Goal: Information Seeking & Learning: Learn about a topic

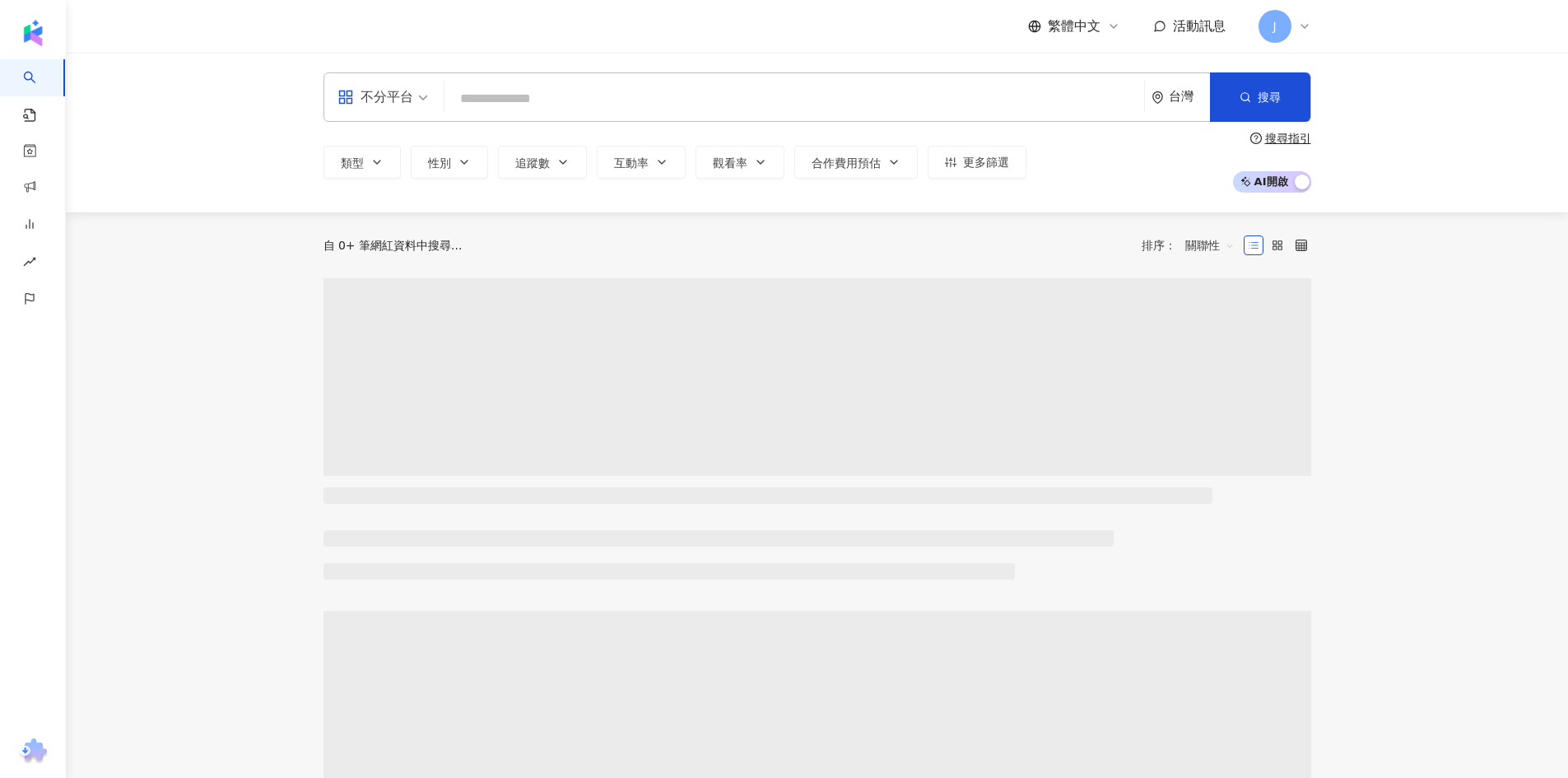
click at [528, 92] on input "search" at bounding box center [794, 99] width 686 height 32
type input "********"
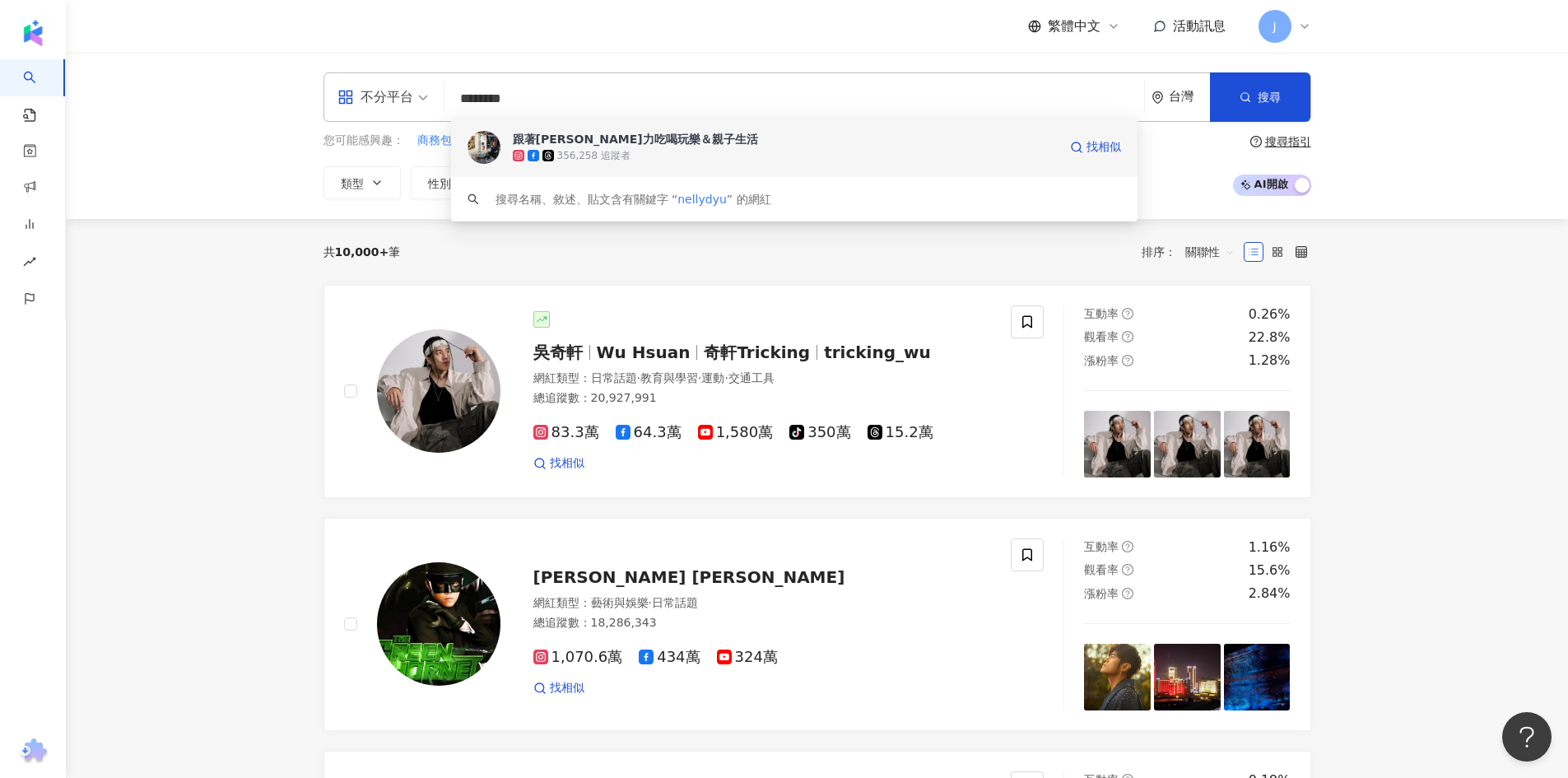
click at [696, 150] on div "356,258 追蹤者" at bounding box center [784, 155] width 545 height 17
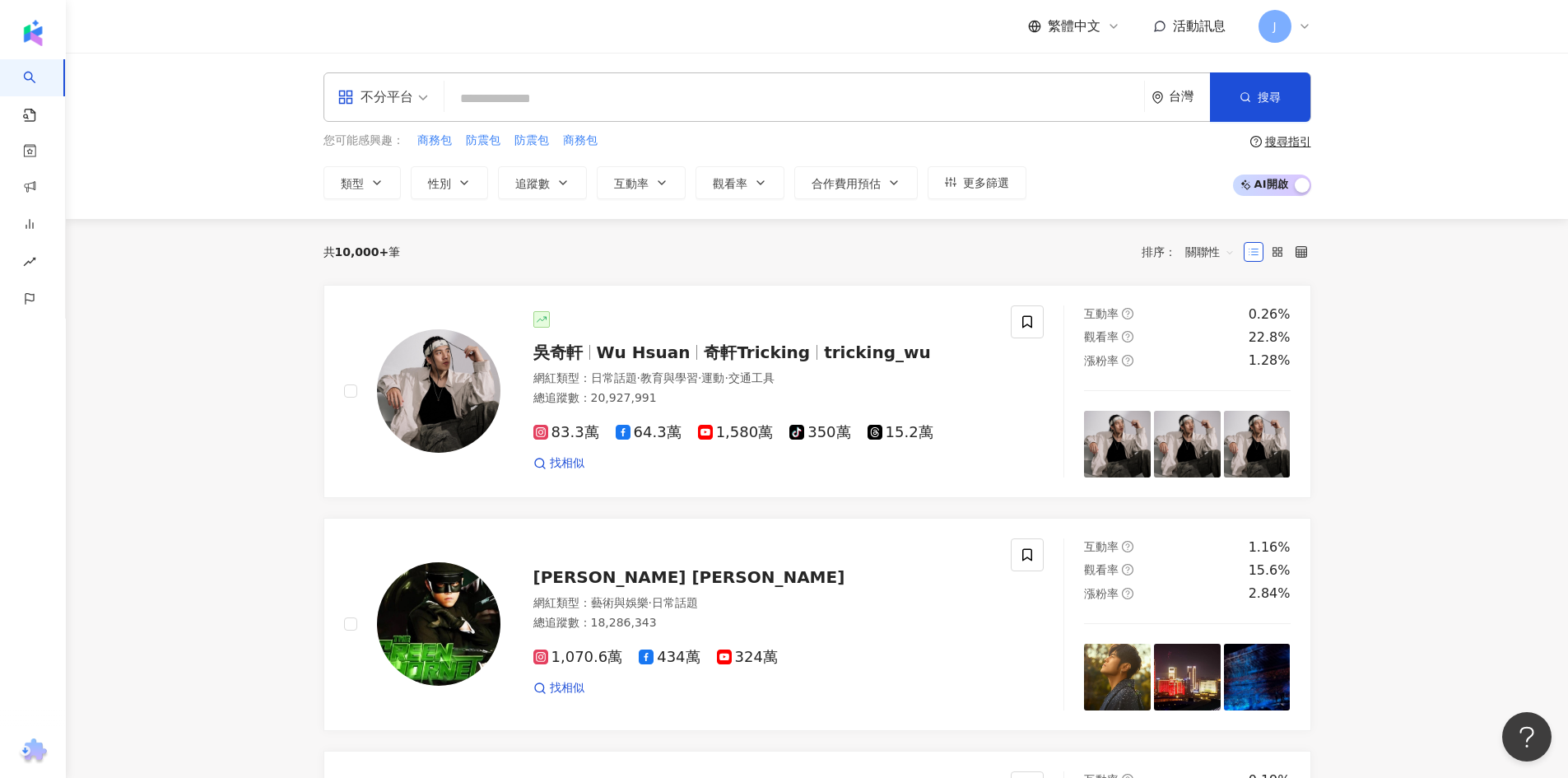
click at [406, 104] on div "不分平台" at bounding box center [375, 97] width 76 height 27
click at [720, 145] on div "您可能感興趣： 商務包 防震包 防震包 商務包" at bounding box center [674, 141] width 703 height 18
click at [545, 185] on span "追蹤數" at bounding box center [532, 183] width 34 height 13
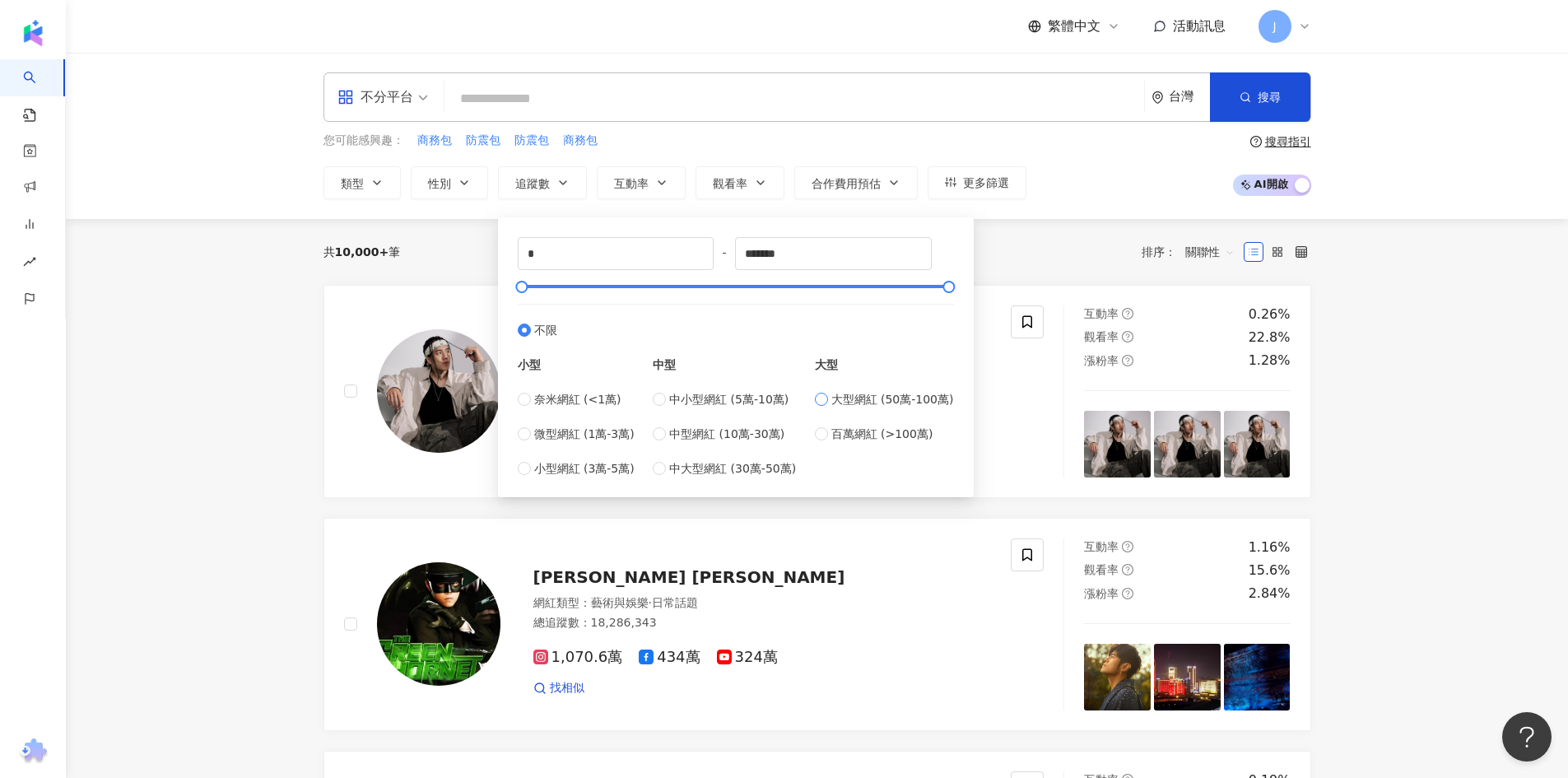
type input "******"
click at [721, 470] on span "中大型網紅 (30萬-50萬)" at bounding box center [732, 468] width 127 height 18
type input "******"
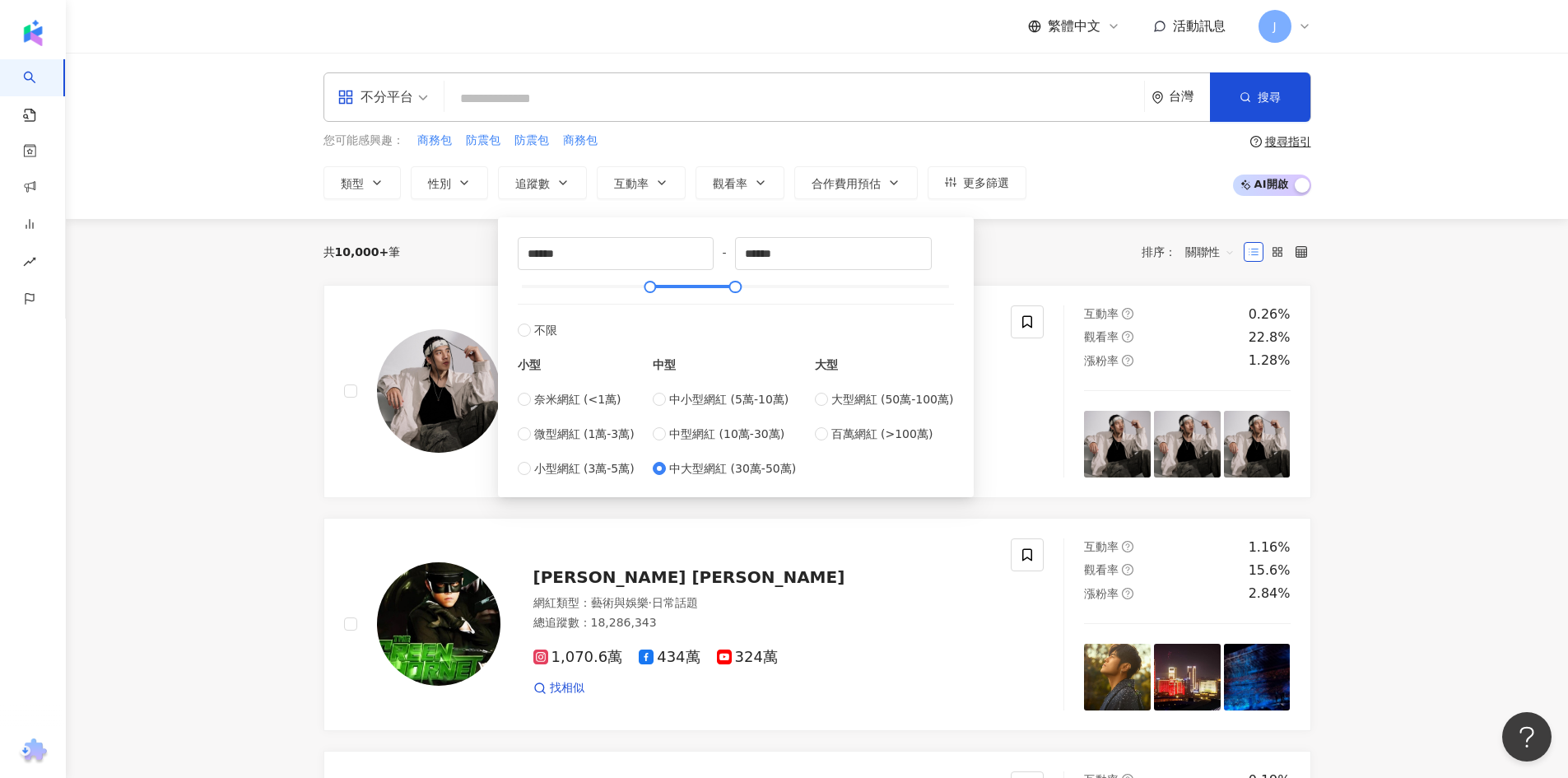
click at [1066, 231] on div "共 10,000+ 筆 排序： 關聯性" at bounding box center [817, 251] width 988 height 66
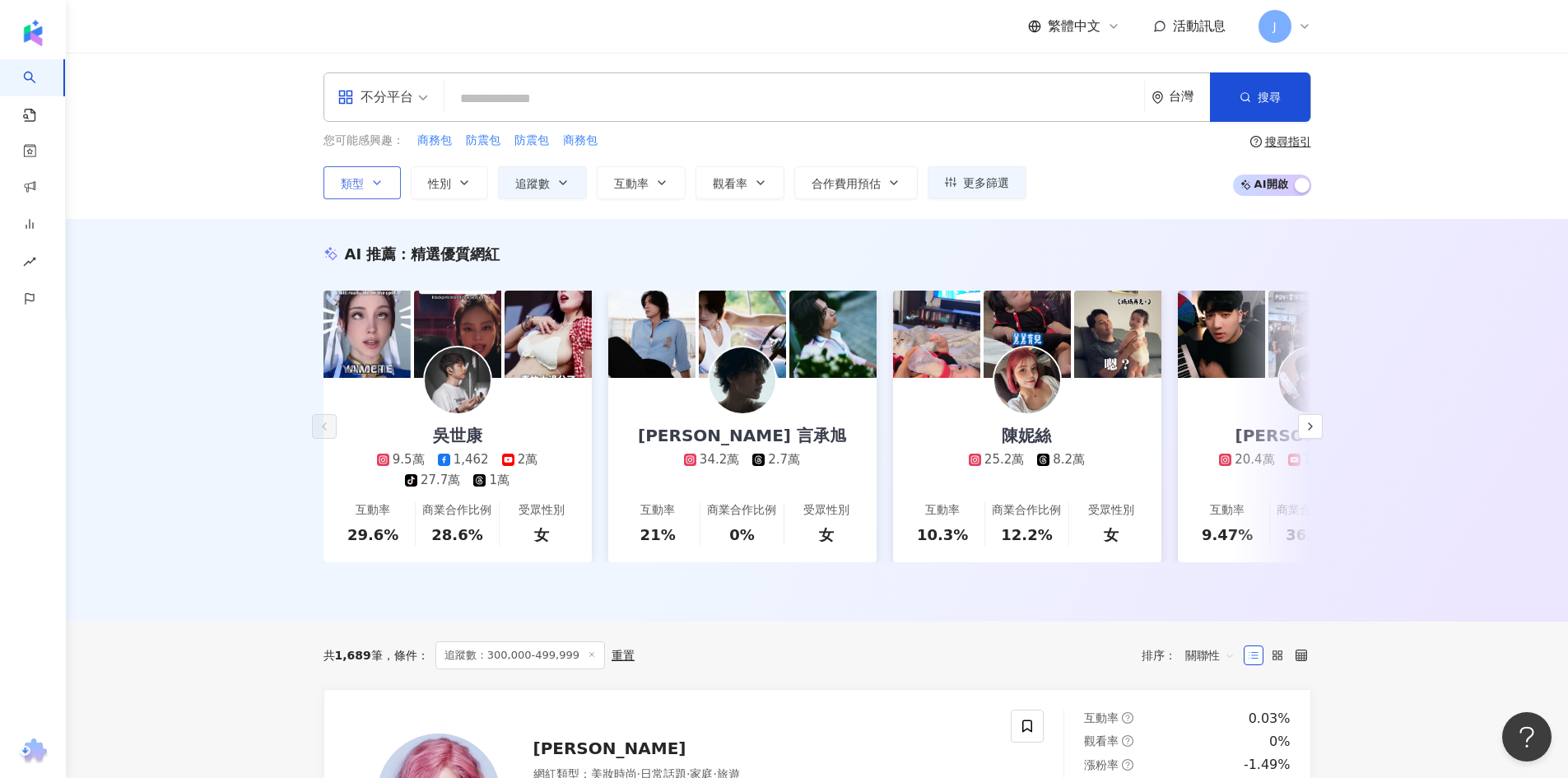
click at [376, 185] on icon "button" at bounding box center [376, 182] width 13 height 13
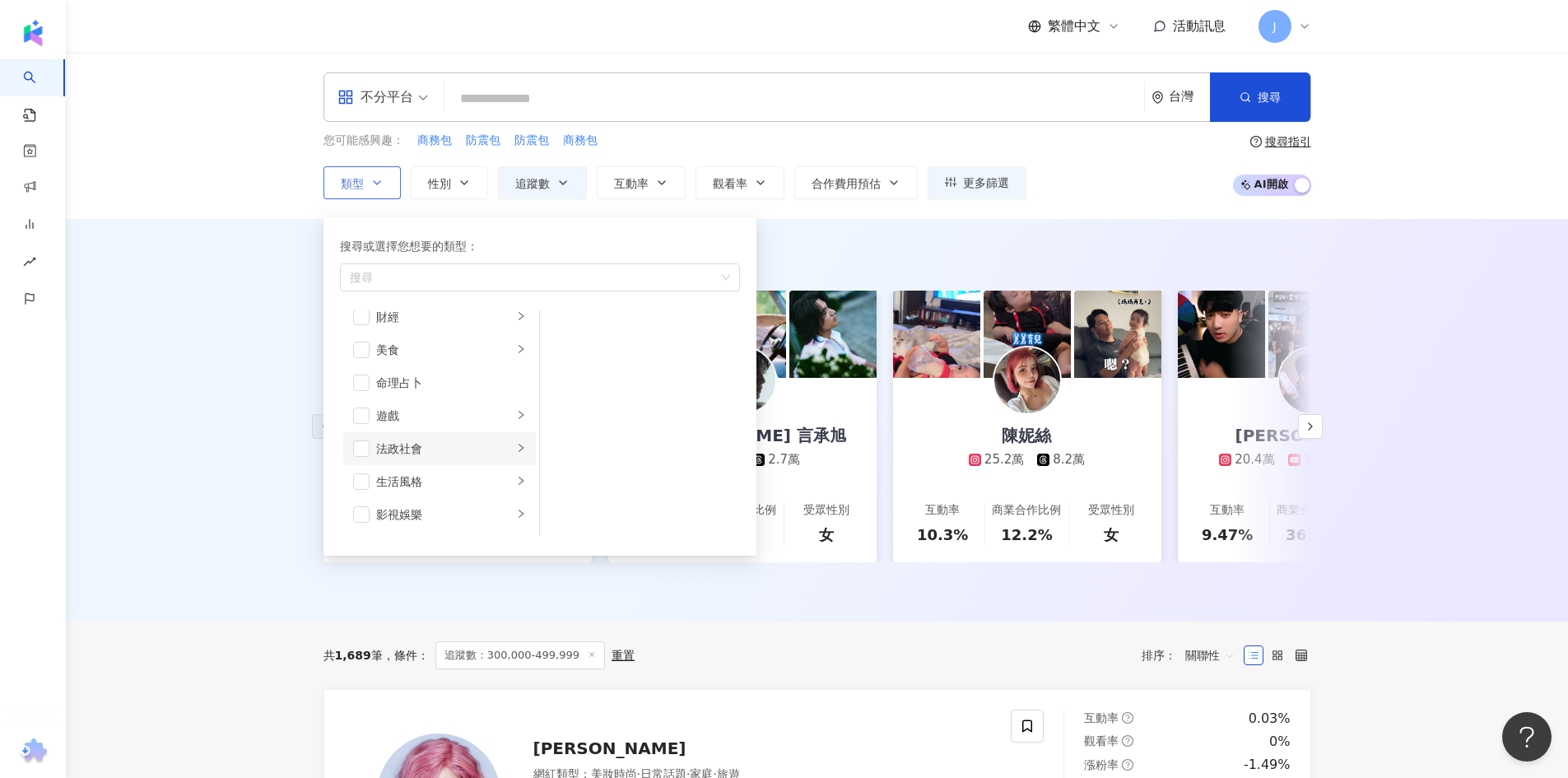
scroll to position [248, 0]
click at [413, 313] on div "美食" at bounding box center [444, 313] width 137 height 18
click at [362, 325] on span "button" at bounding box center [361, 325] width 17 height 17
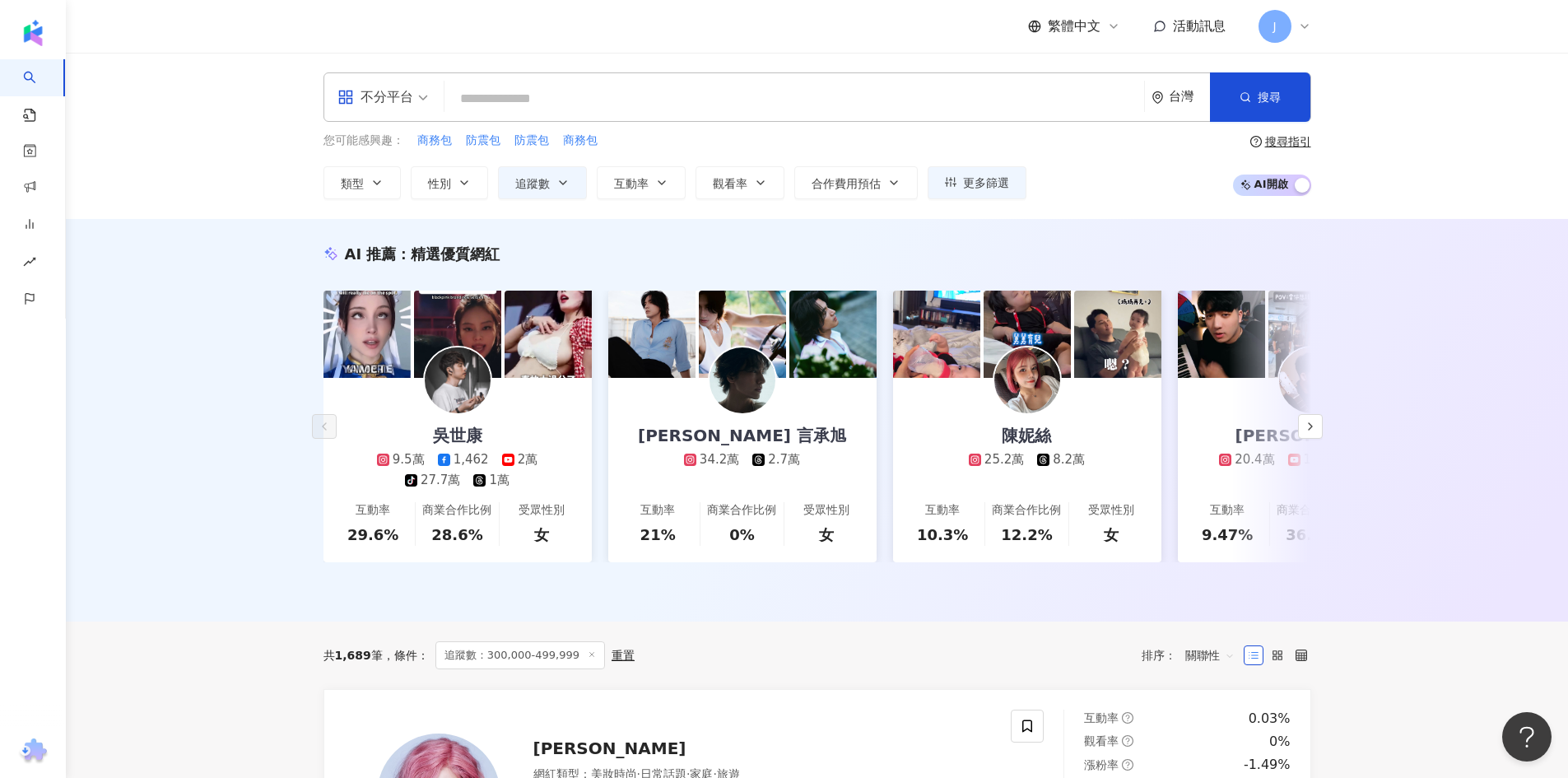
click at [252, 396] on div "AI 推薦 ： 精選優質網紅 吳世康 9.5萬 1,462 2萬 tiktok-icon 27.7萬 1萬 互動率 29.6% 商業合作比例 28.6% 受眾…" at bounding box center [817, 420] width 1502 height 402
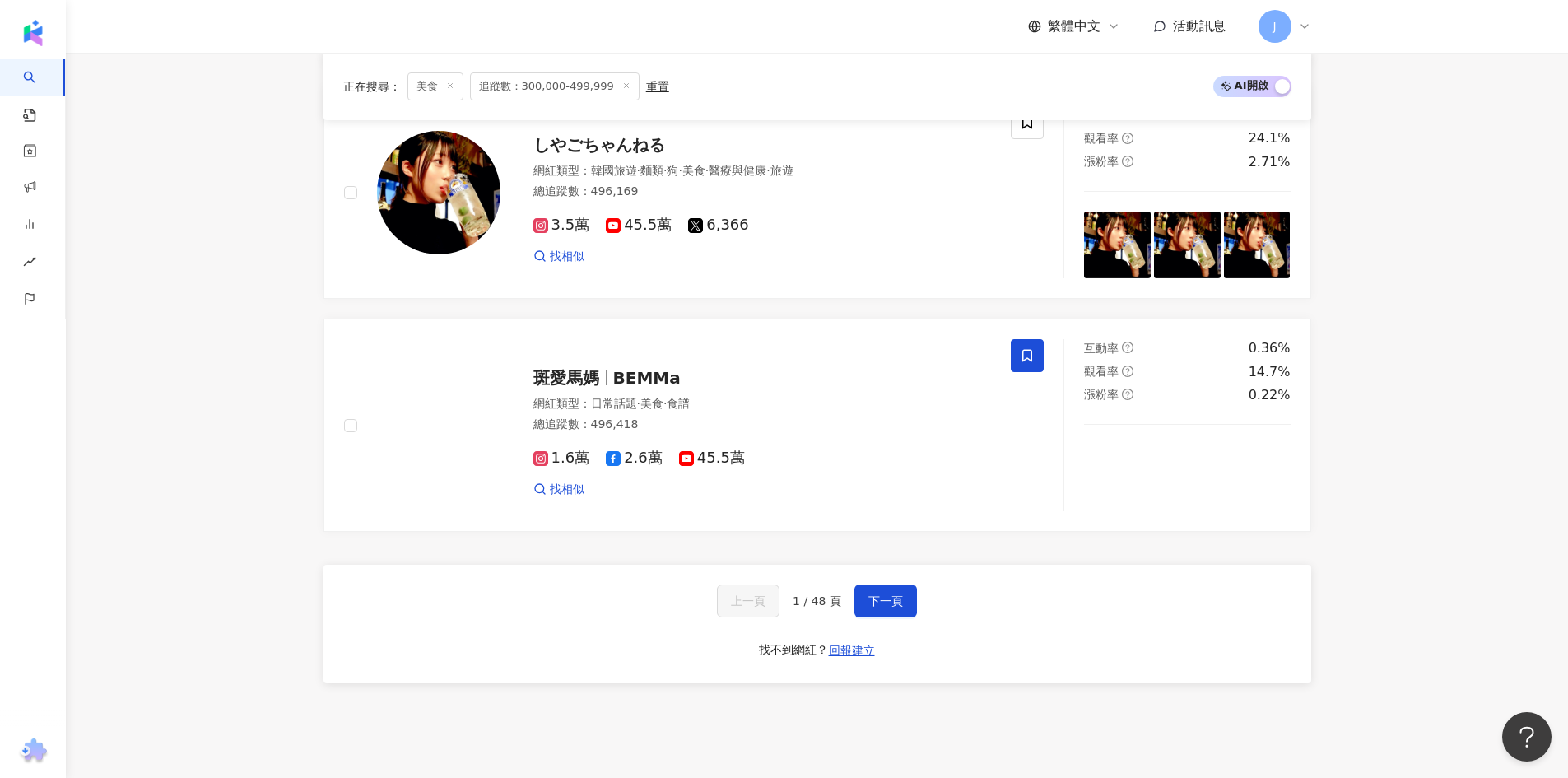
scroll to position [3076, 0]
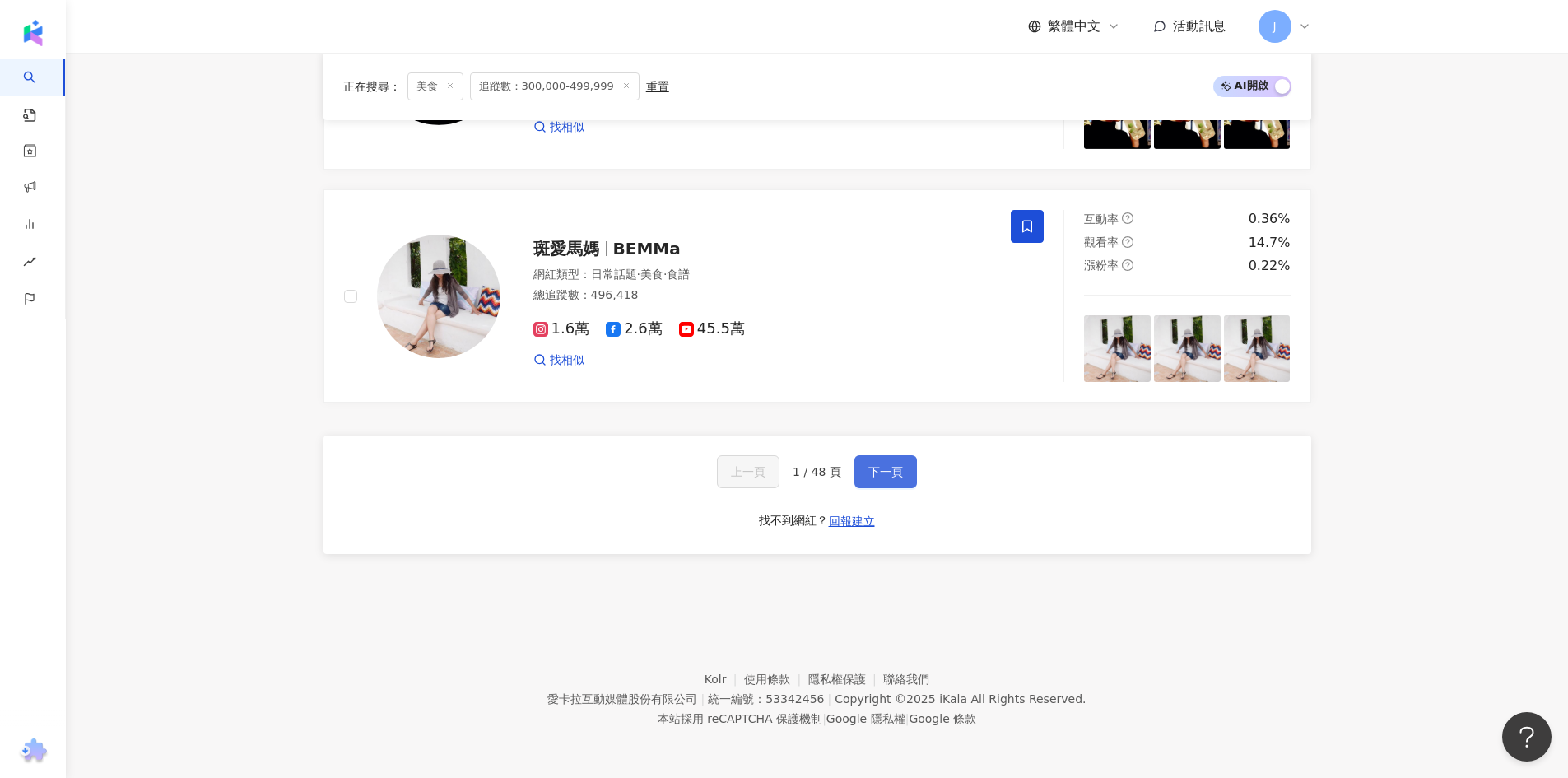
click at [880, 476] on span "下一頁" at bounding box center [885, 471] width 34 height 13
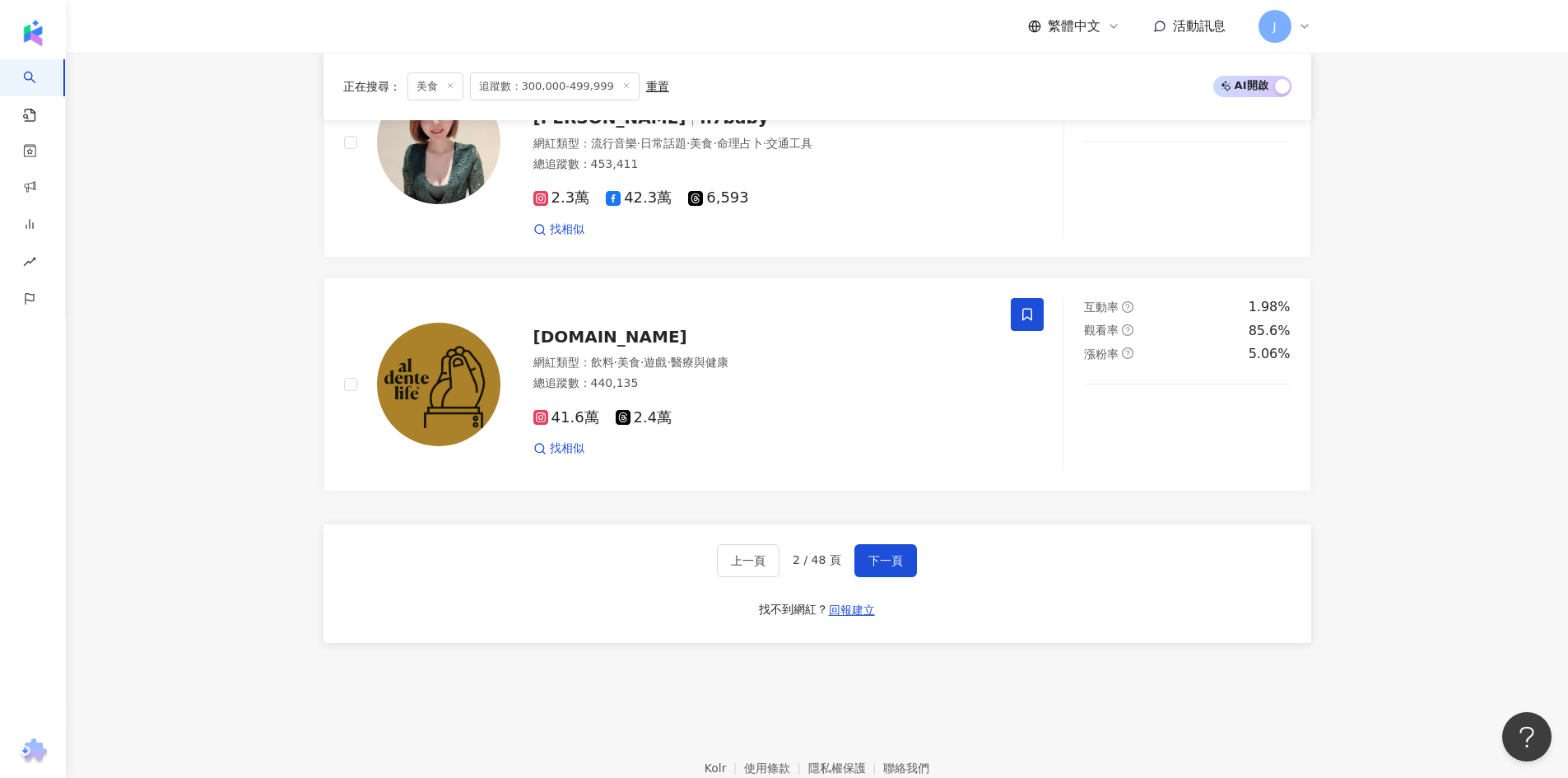
scroll to position [3092, 0]
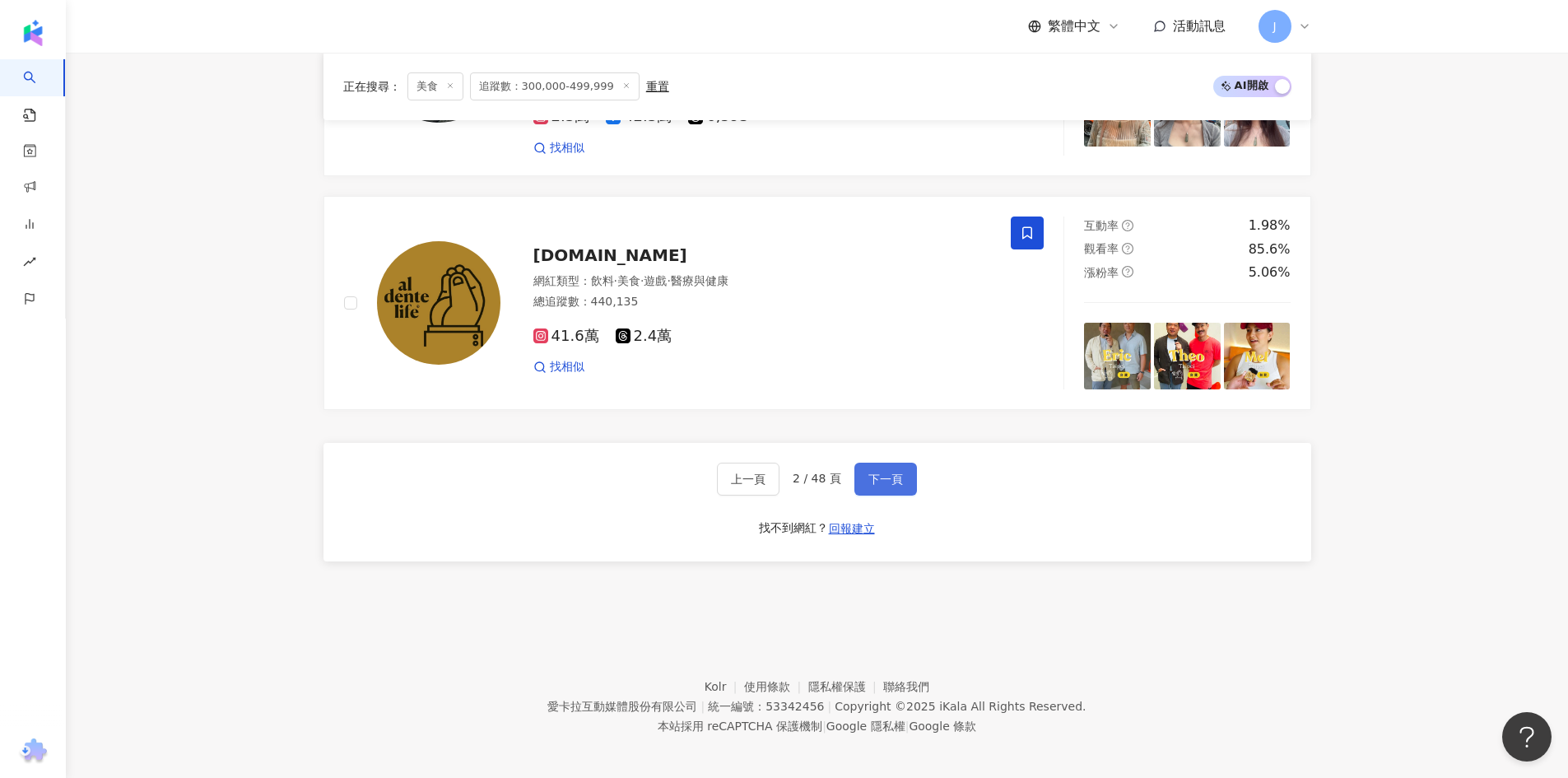
click at [902, 475] on button "下一頁" at bounding box center [885, 478] width 62 height 33
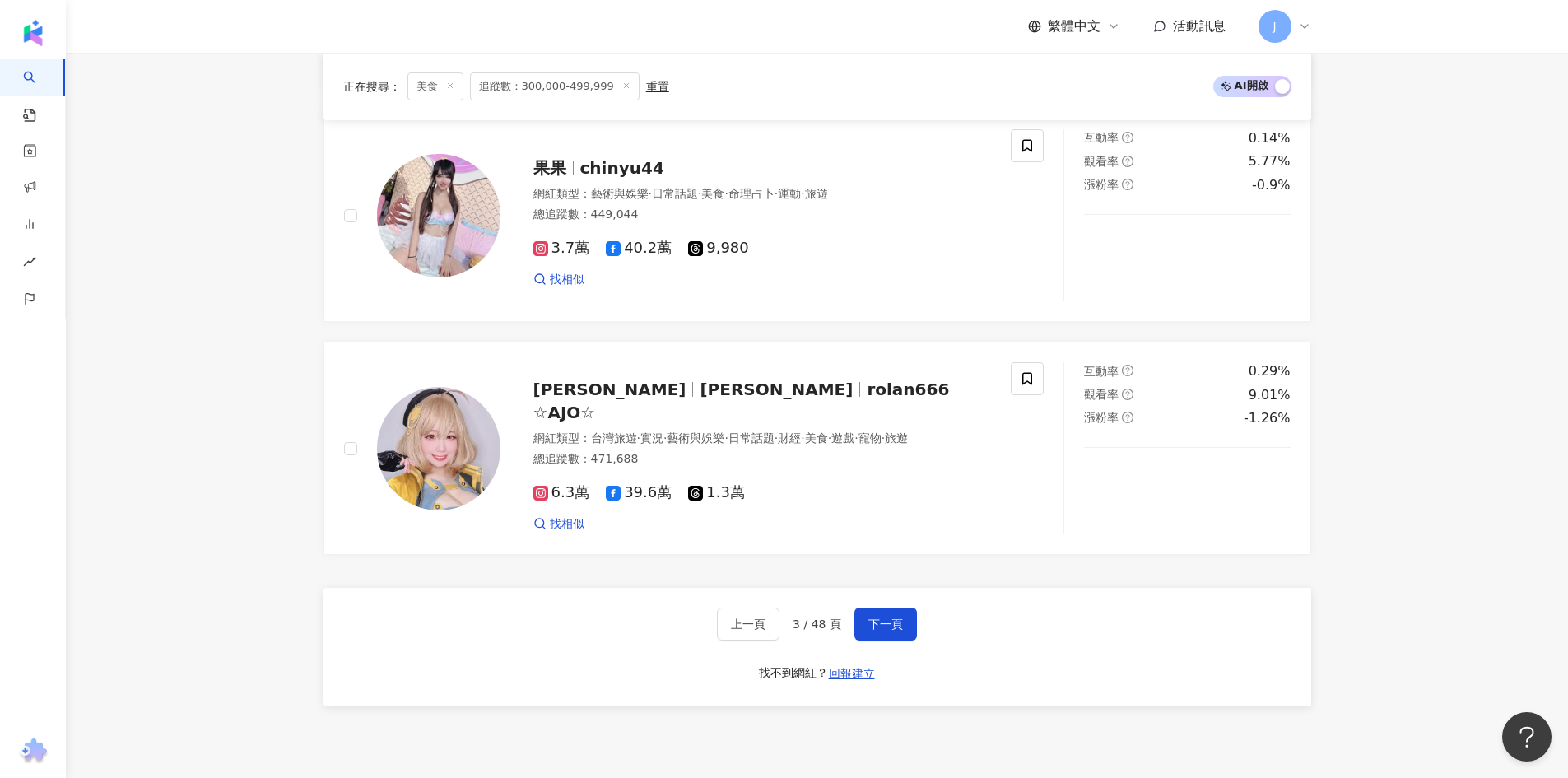
scroll to position [3076, 0]
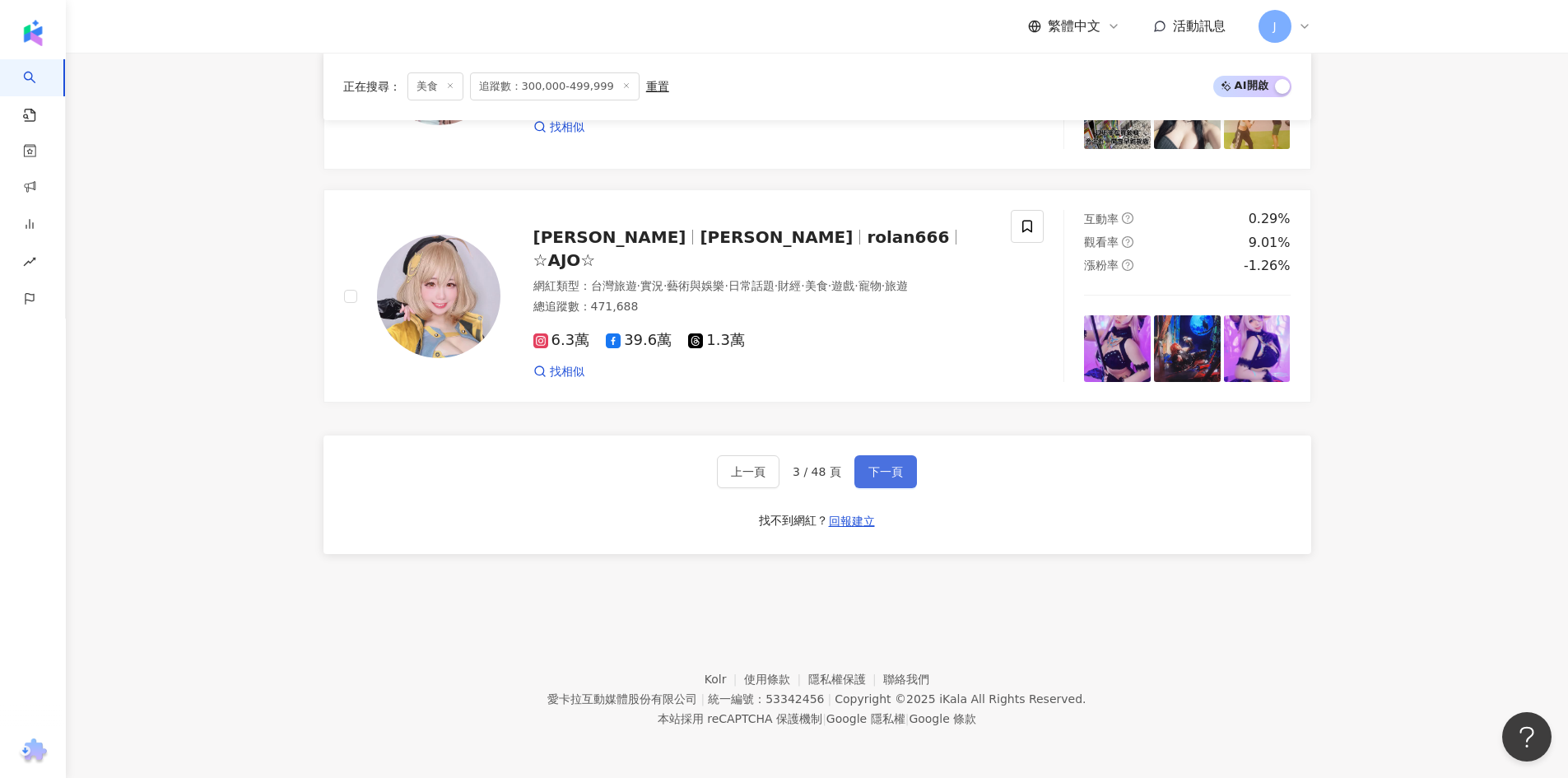
click at [895, 478] on span "下一頁" at bounding box center [885, 471] width 34 height 13
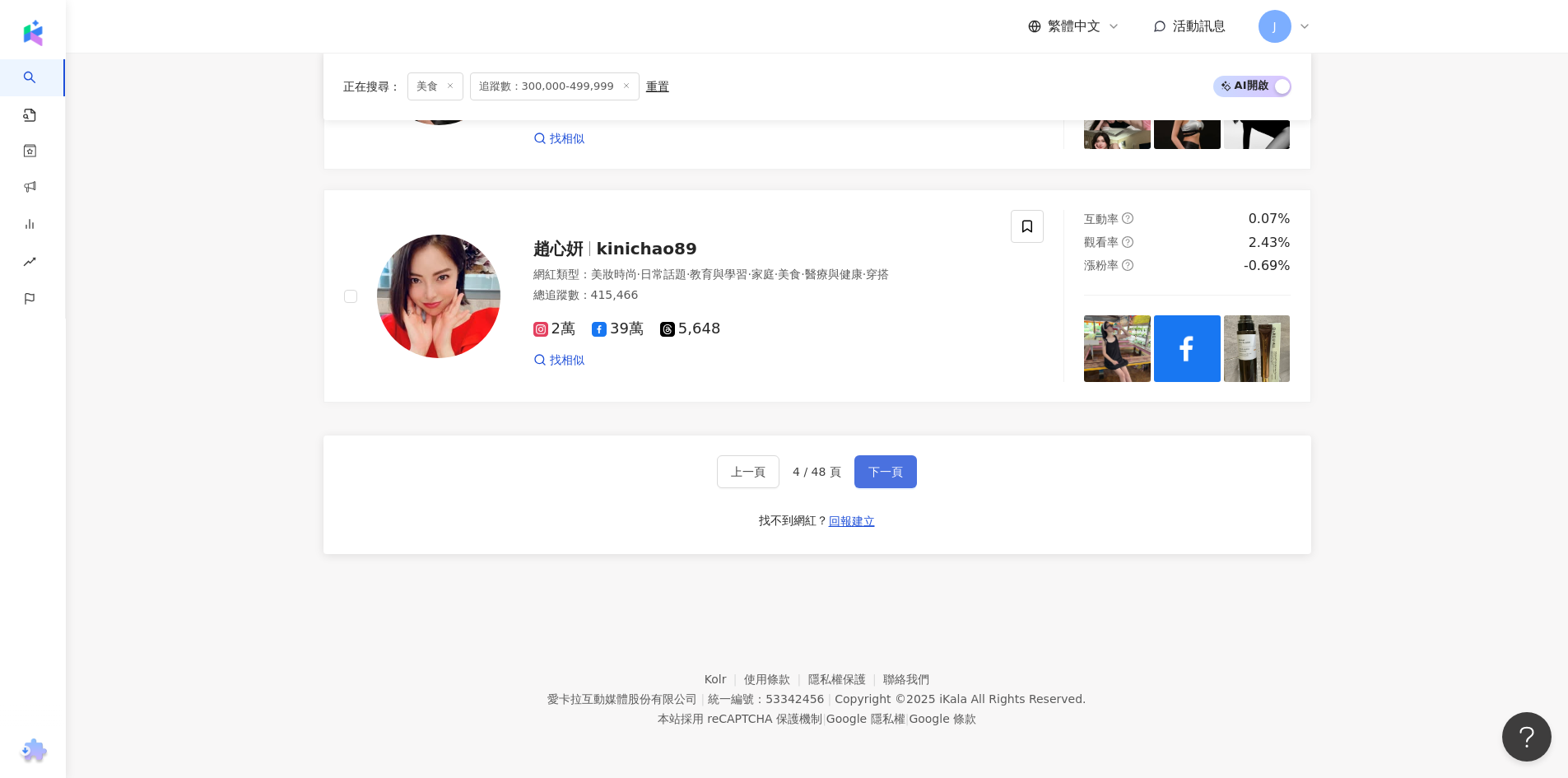
click at [911, 477] on button "下一頁" at bounding box center [885, 471] width 62 height 33
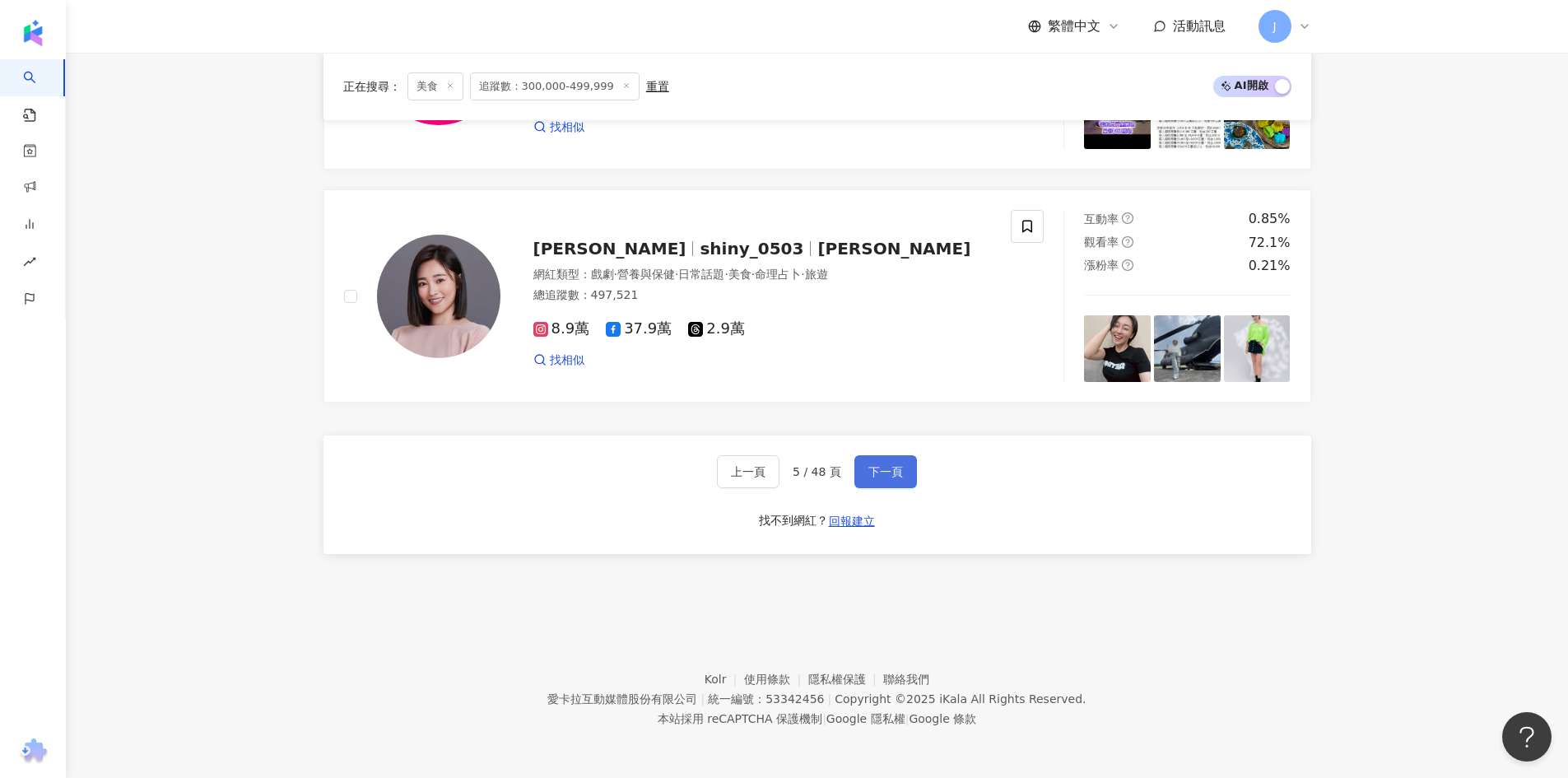
click at [906, 459] on button "下一頁" at bounding box center [885, 471] width 62 height 33
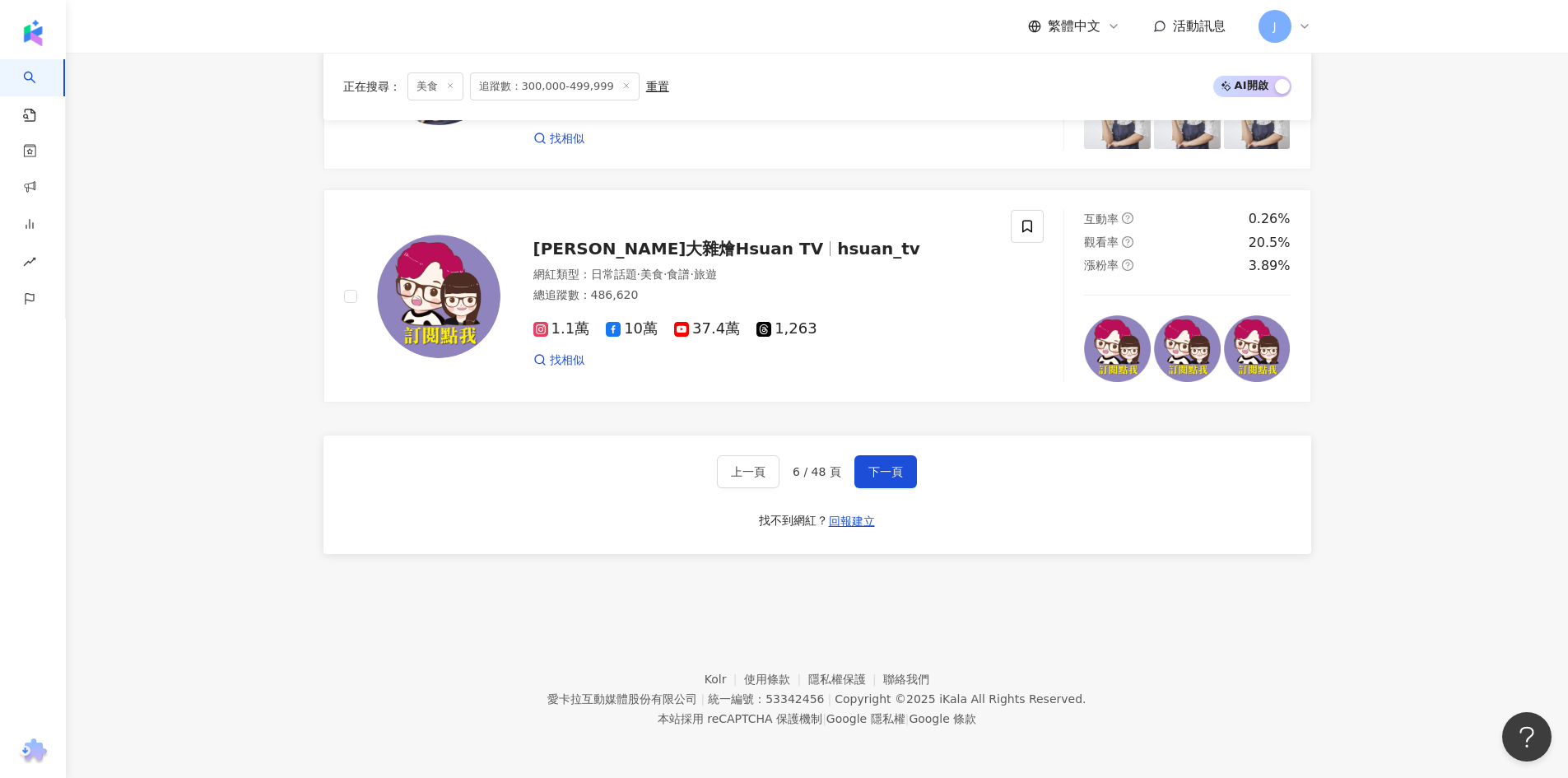
click at [906, 467] on button "下一頁" at bounding box center [885, 471] width 62 height 33
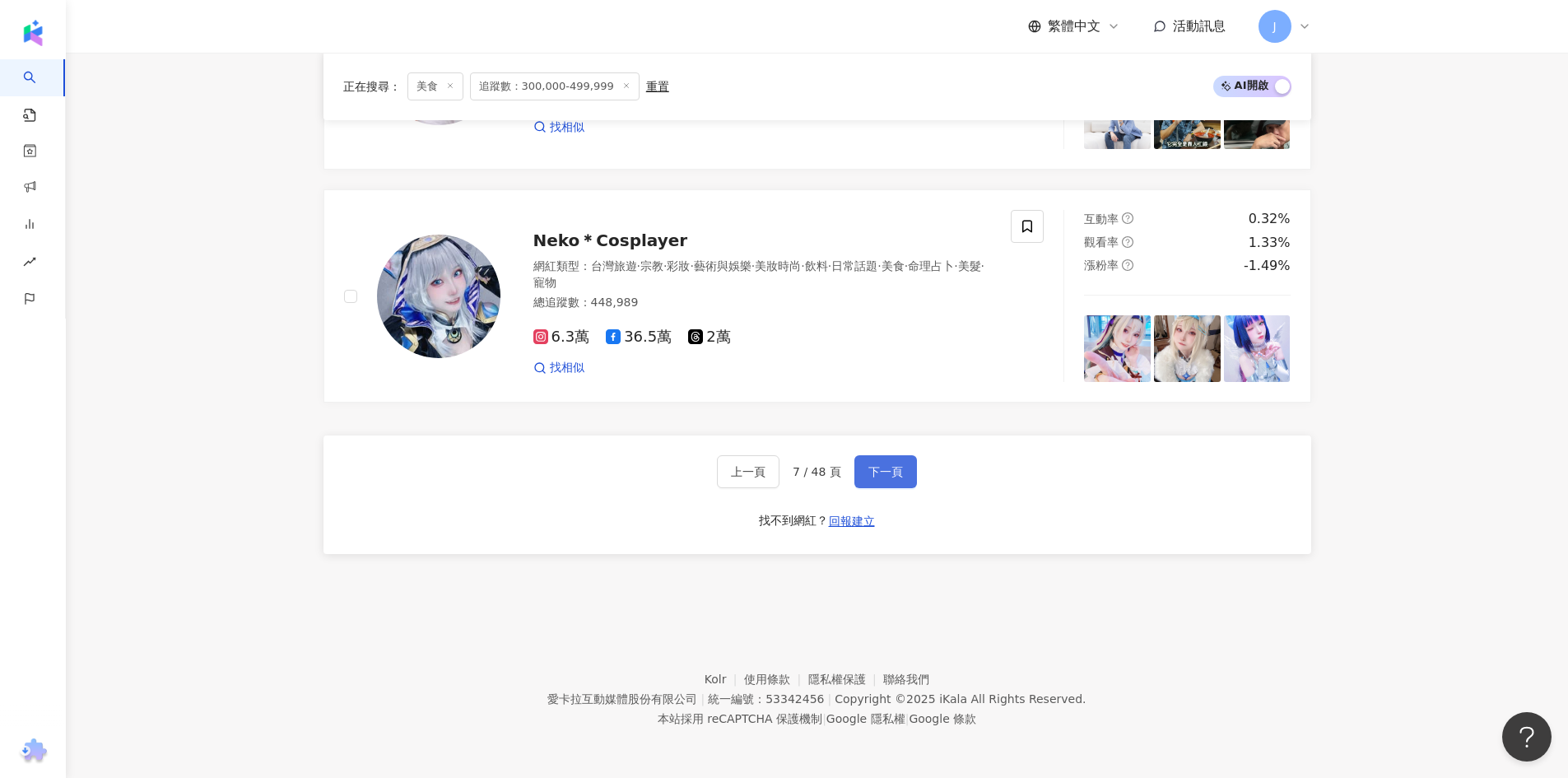
click at [894, 466] on span "下一頁" at bounding box center [885, 471] width 34 height 13
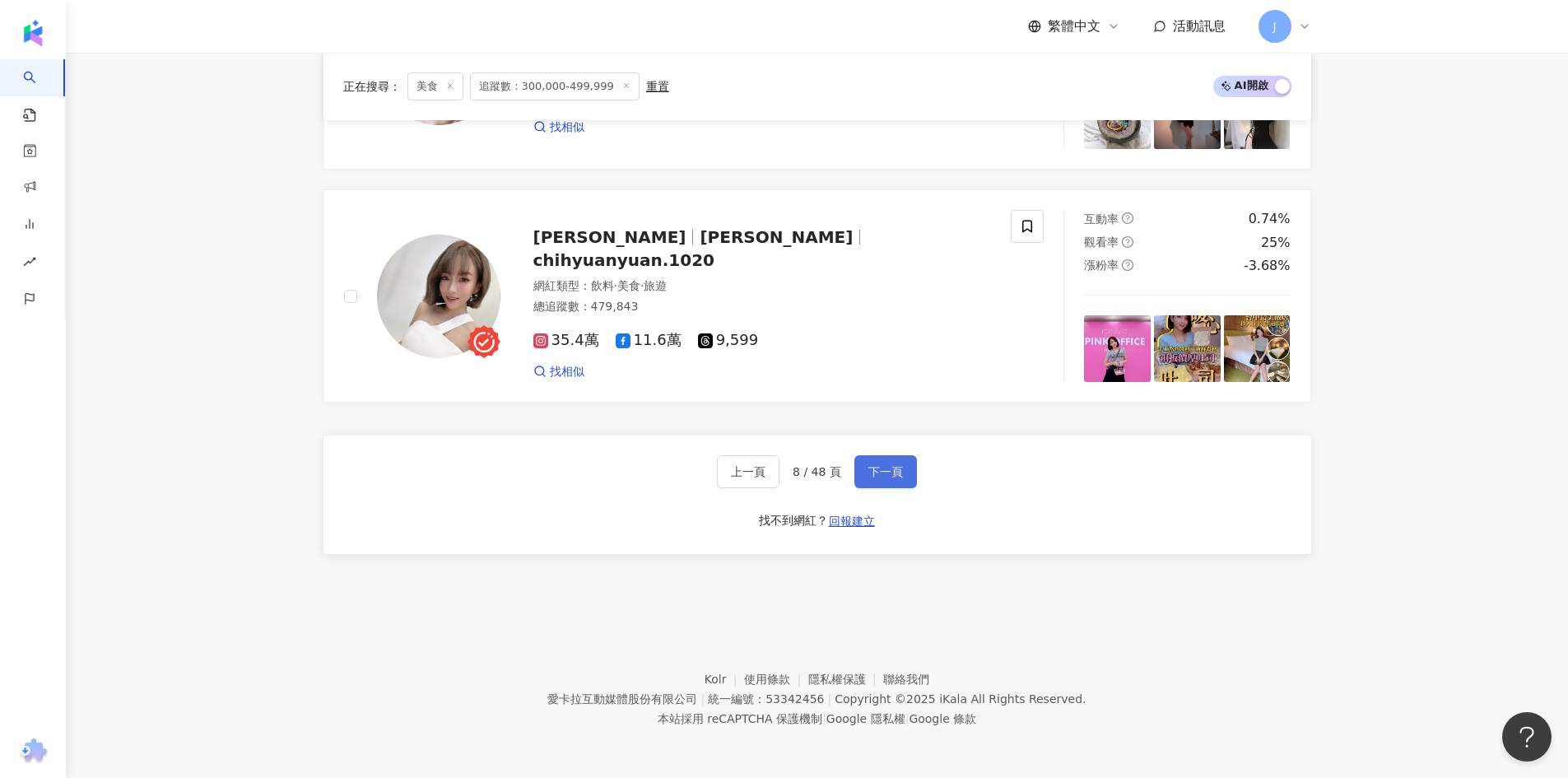
click at [893, 470] on span "下一頁" at bounding box center [885, 471] width 34 height 13
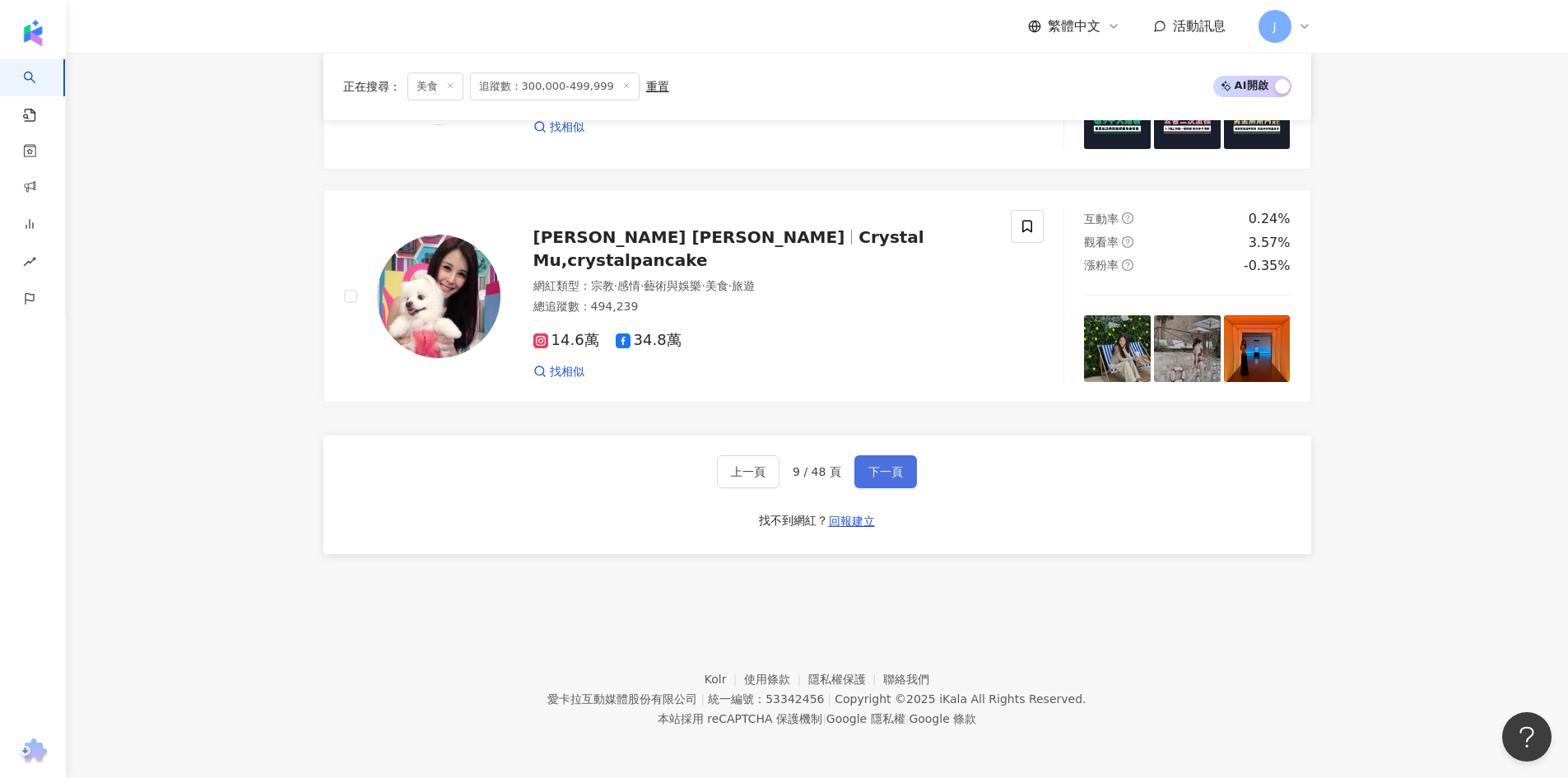
click at [861, 476] on button "下一頁" at bounding box center [885, 471] width 62 height 33
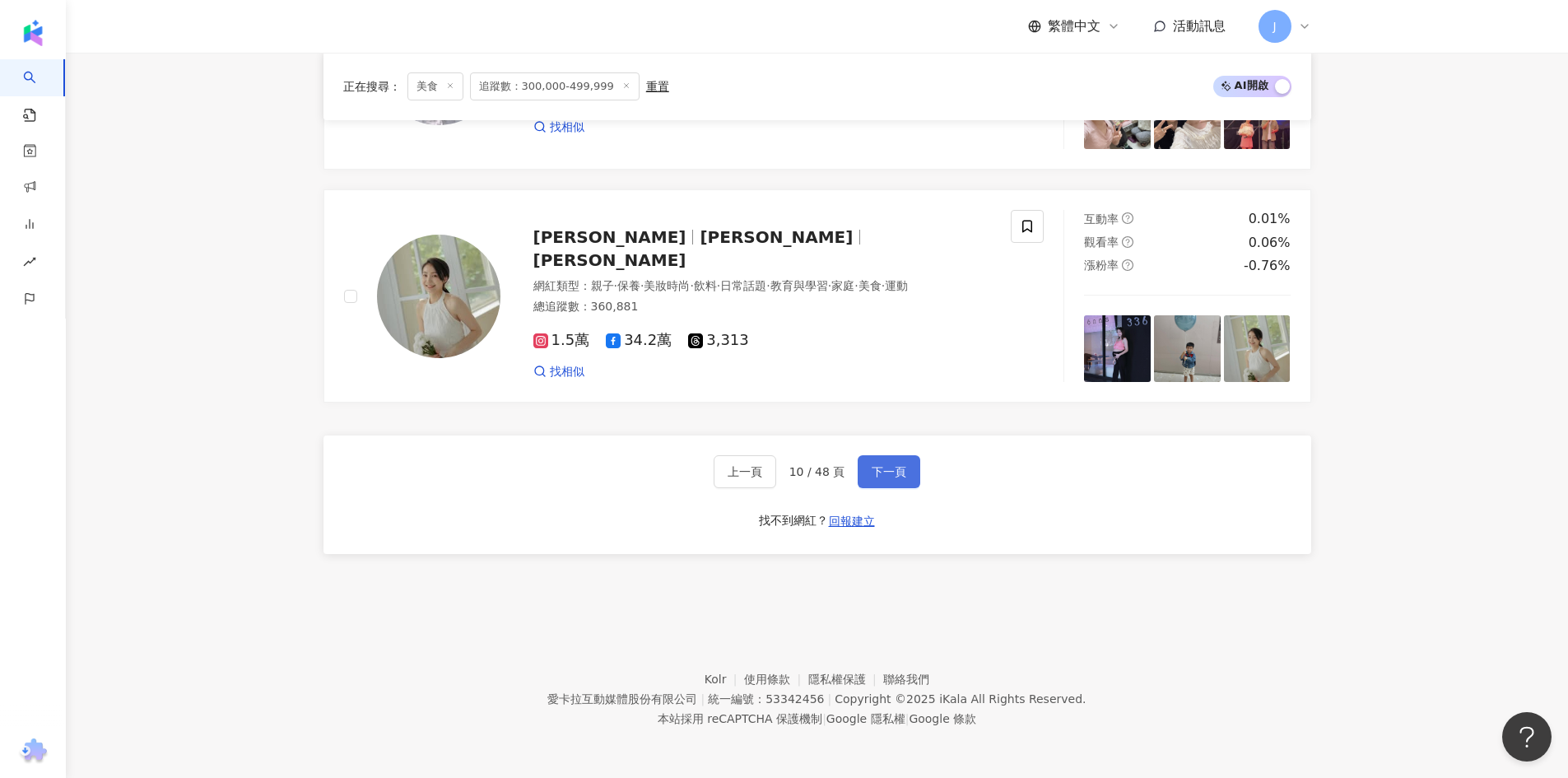
click at [880, 471] on span "下一頁" at bounding box center [888, 471] width 34 height 13
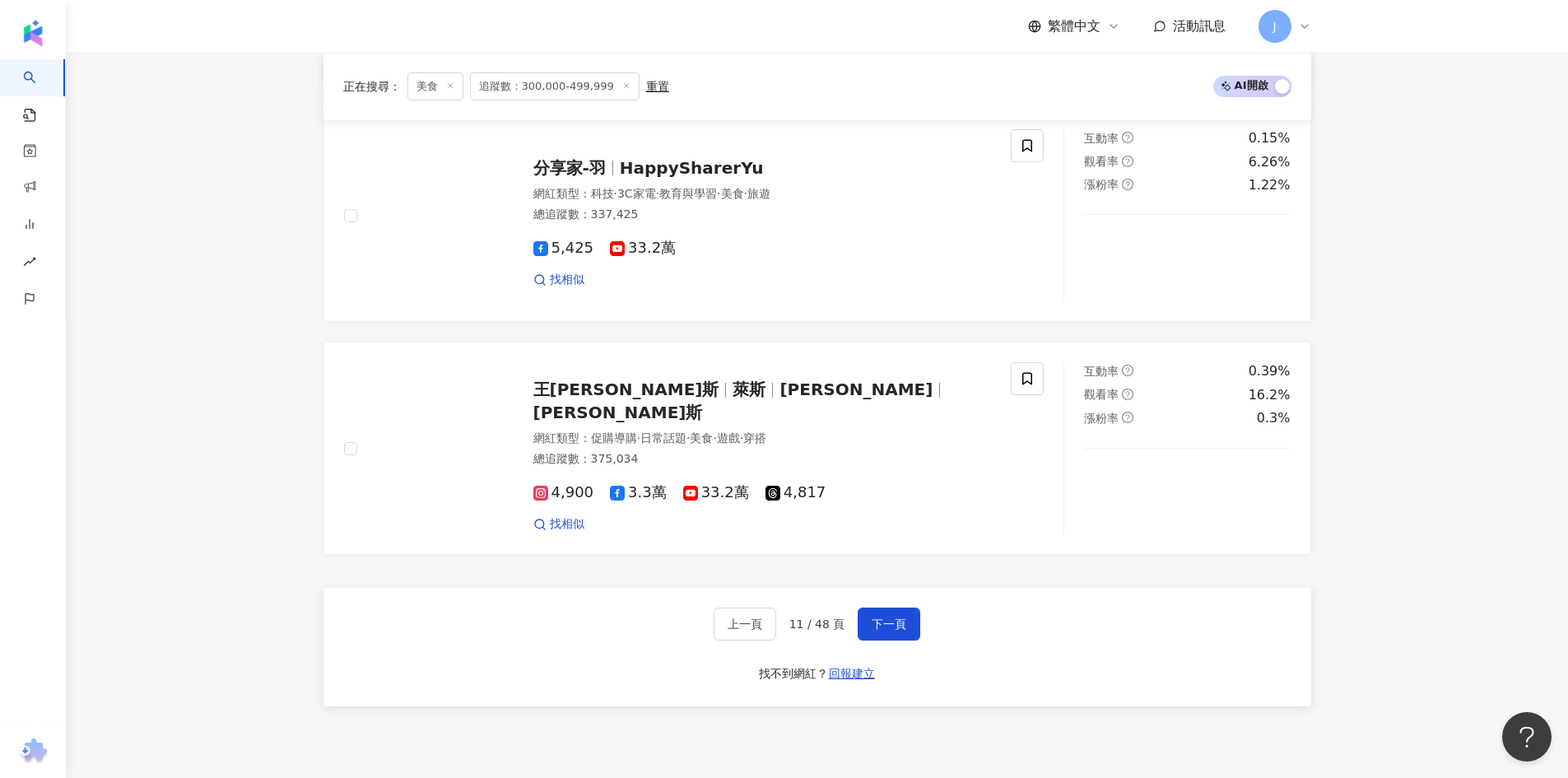
scroll to position [3281, 0]
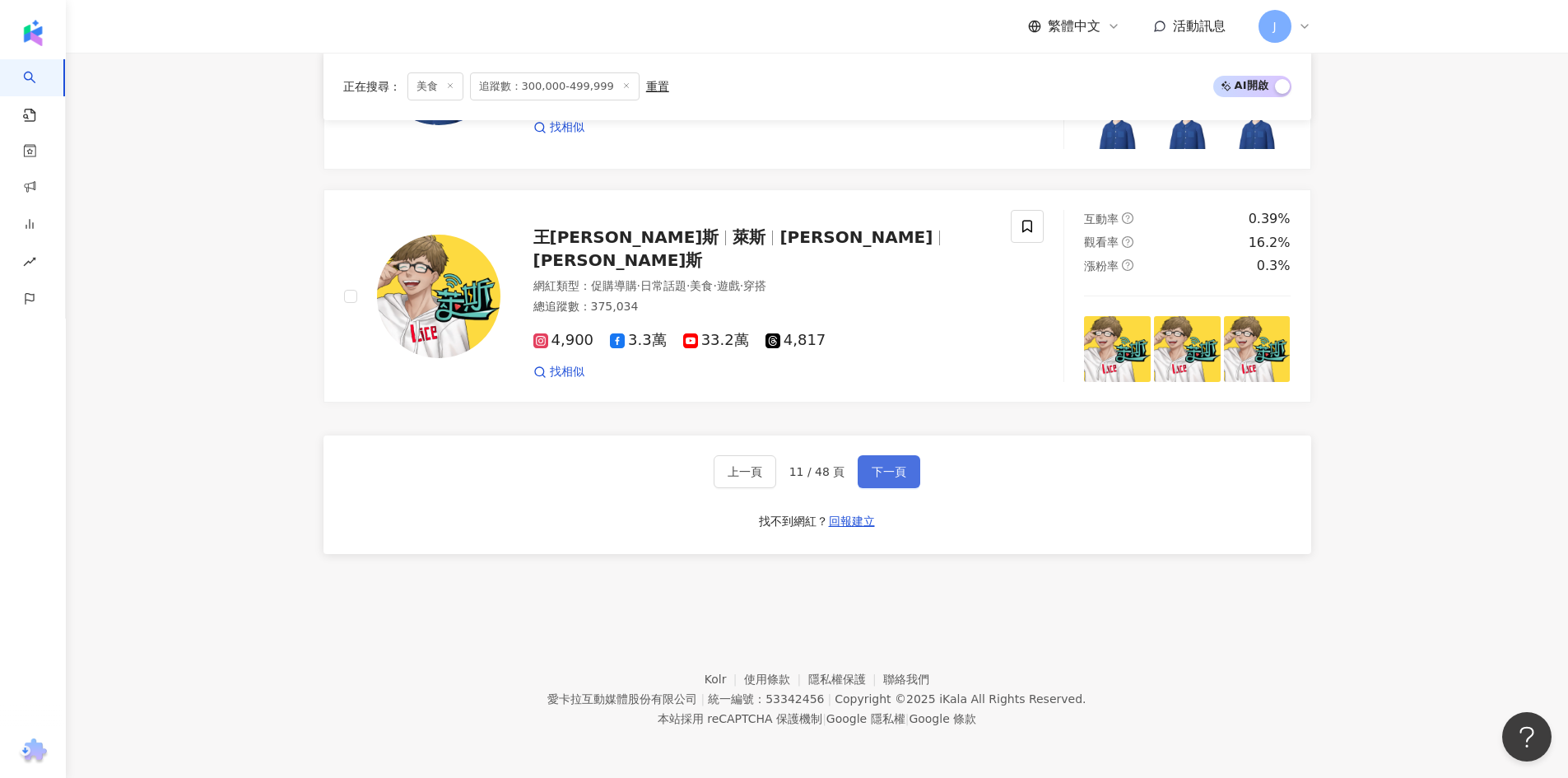
click at [904, 474] on button "下一頁" at bounding box center [888, 471] width 62 height 33
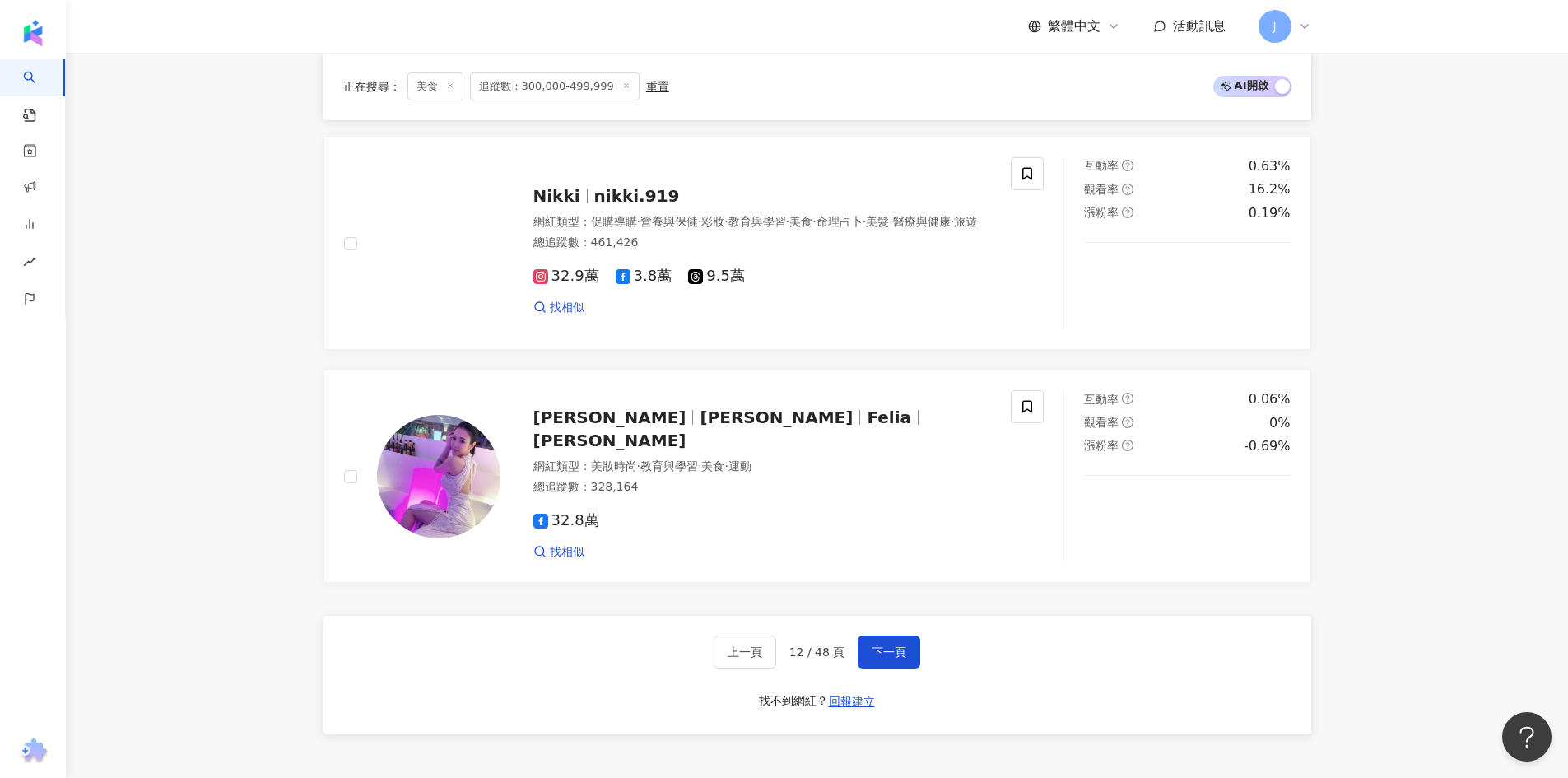
scroll to position [2882, 0]
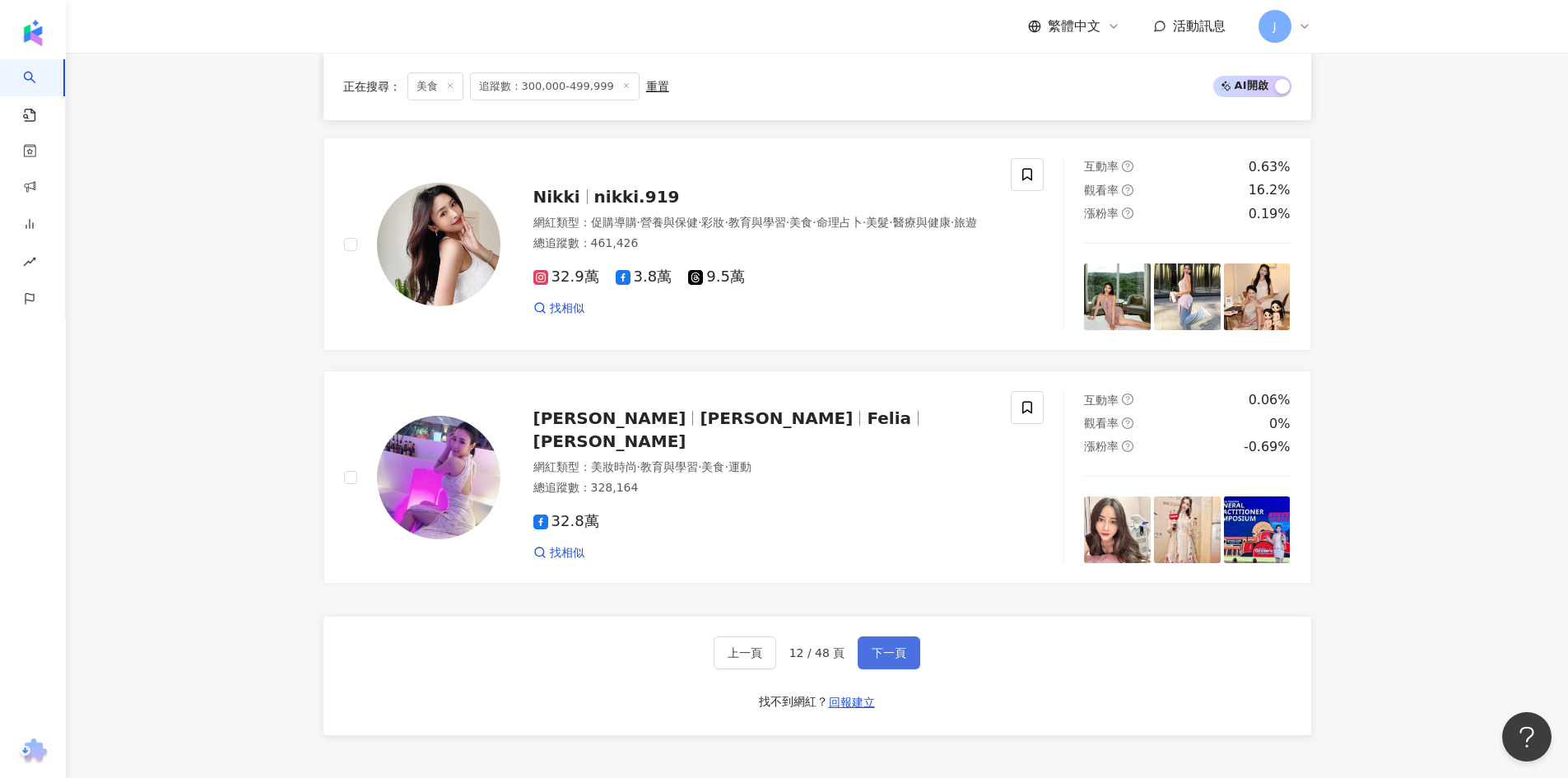
click at [875, 652] on button "下一頁" at bounding box center [888, 652] width 62 height 33
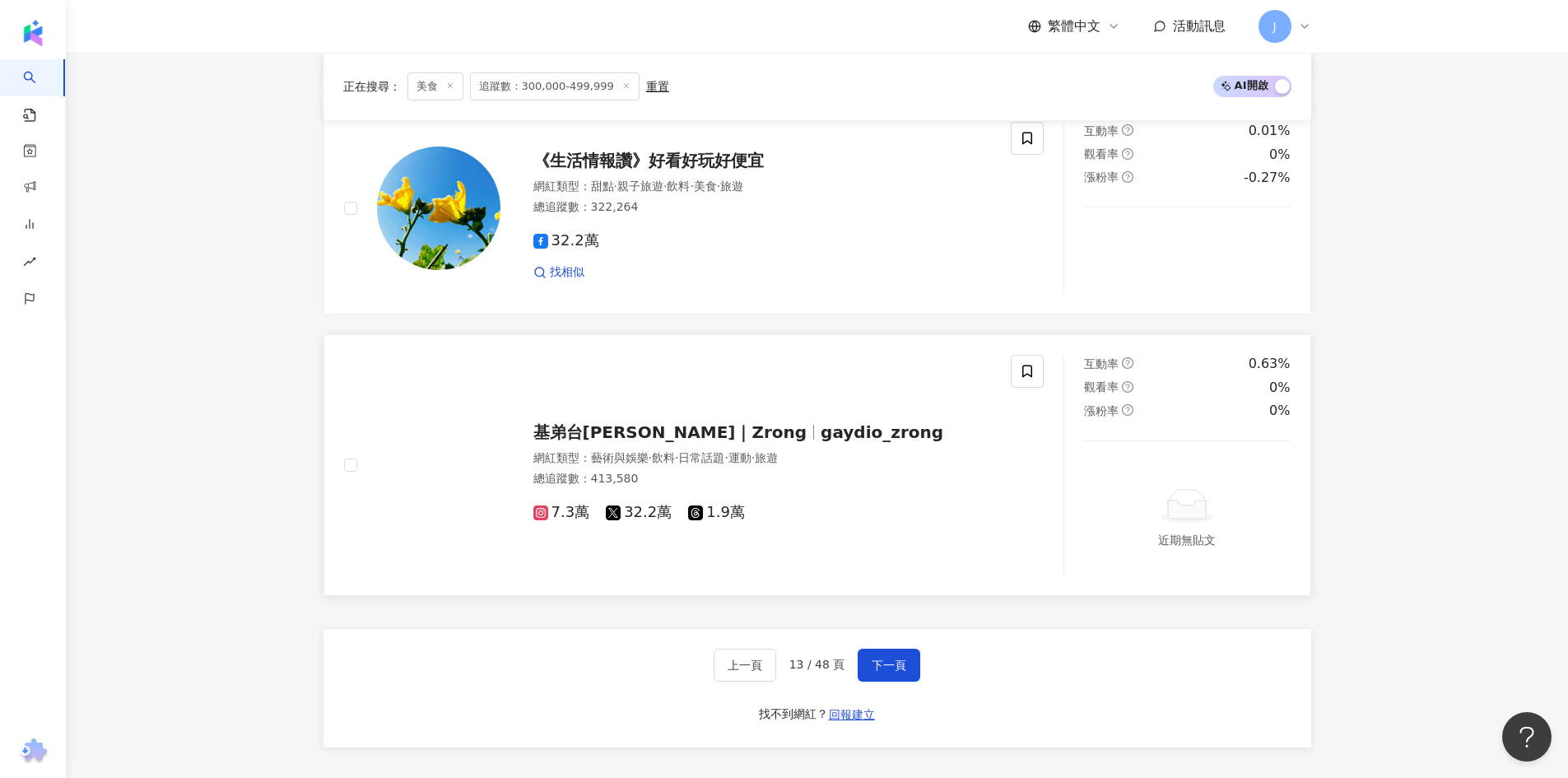
scroll to position [3143, 0]
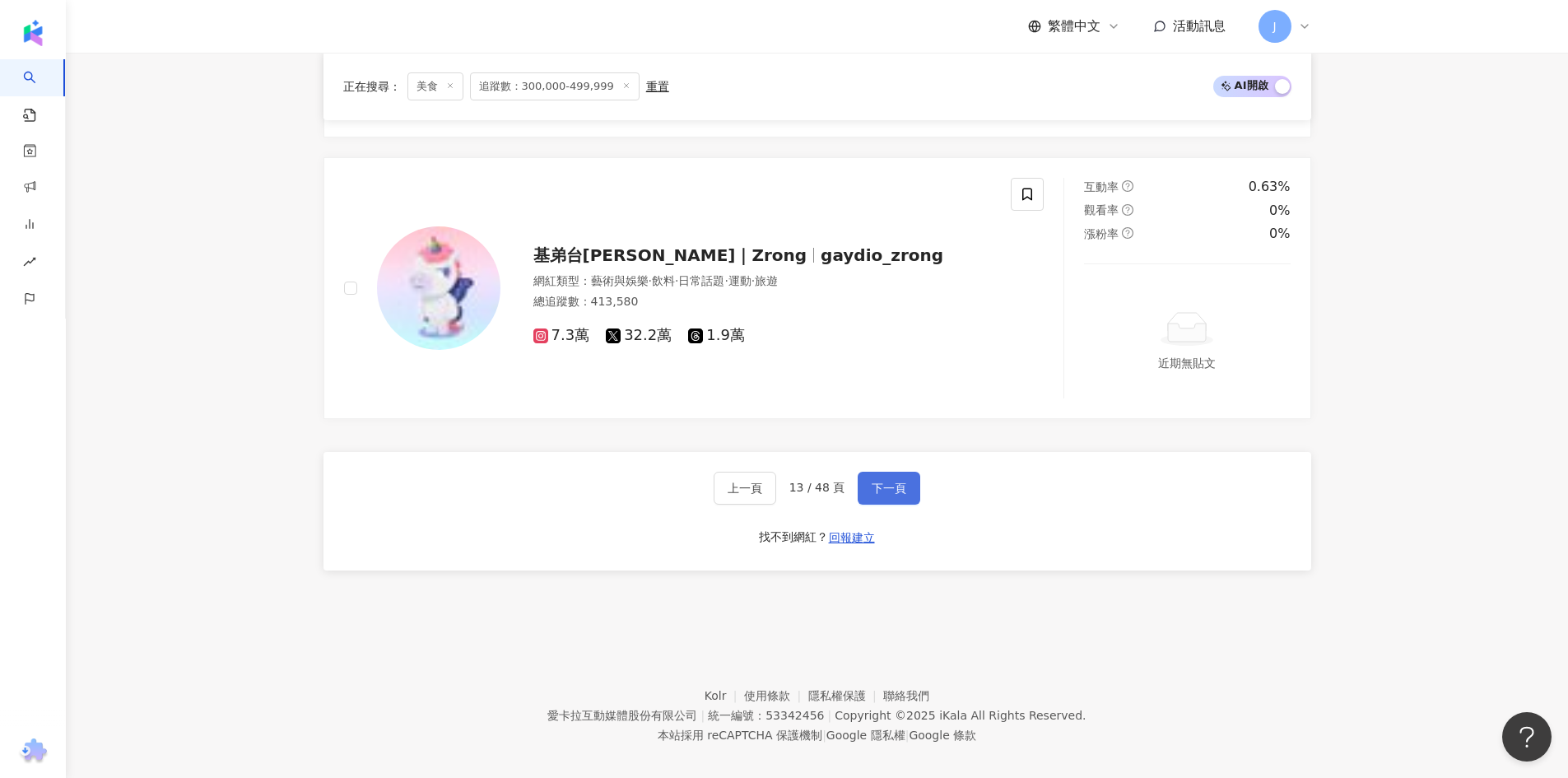
click at [889, 495] on span "下一頁" at bounding box center [888, 487] width 34 height 13
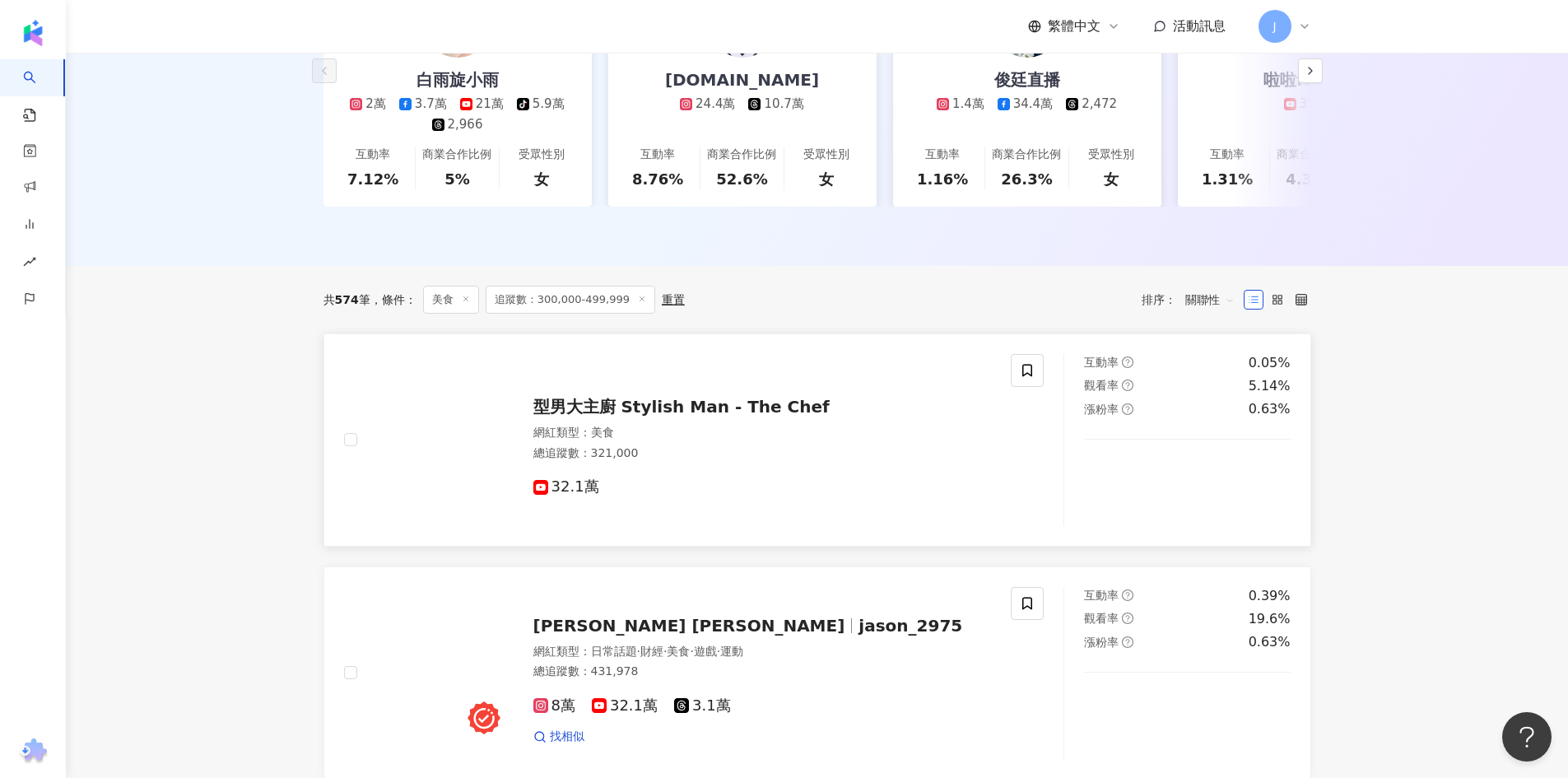
scroll to position [165, 0]
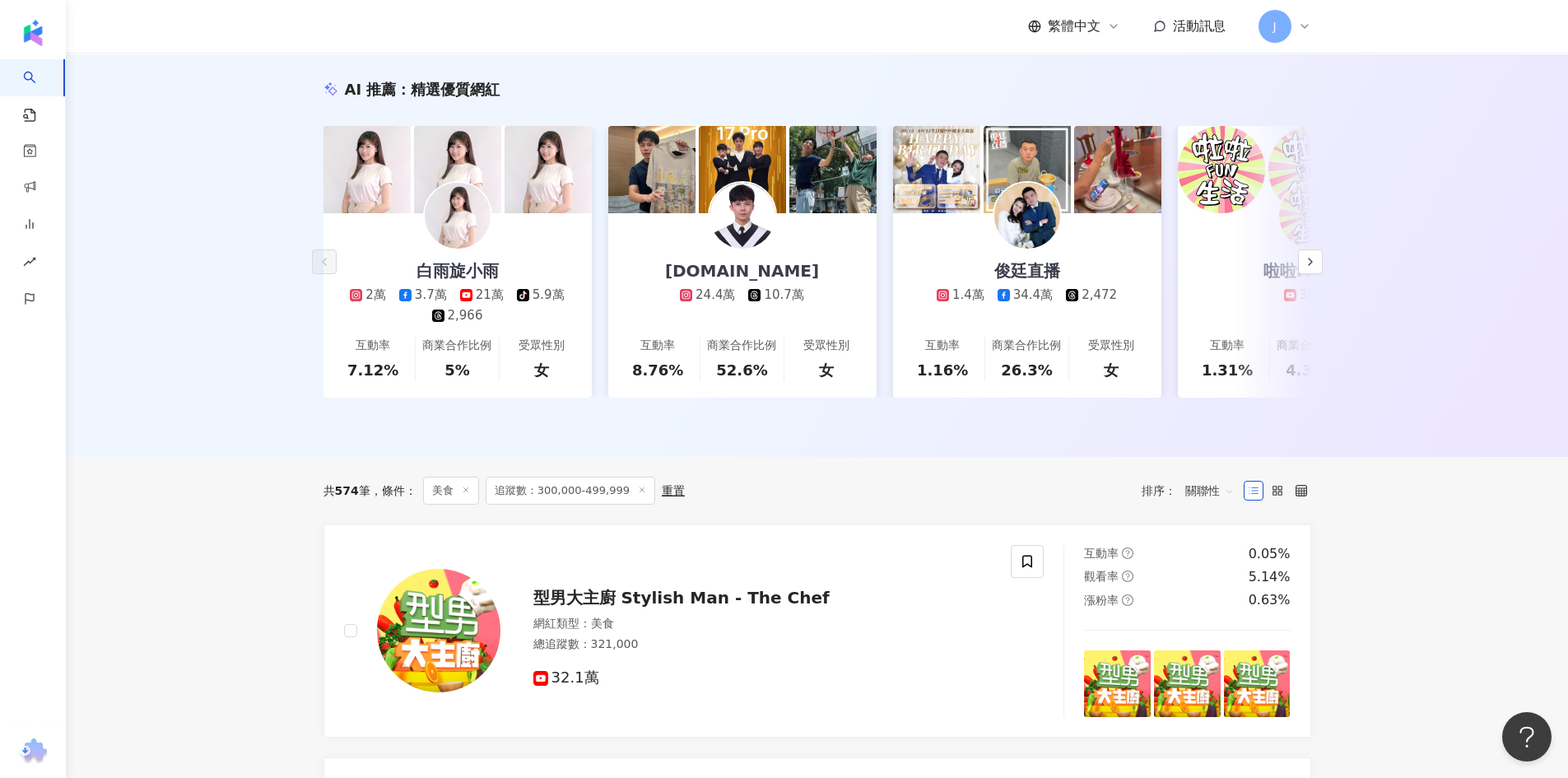
click at [638, 494] on icon at bounding box center [642, 490] width 8 height 8
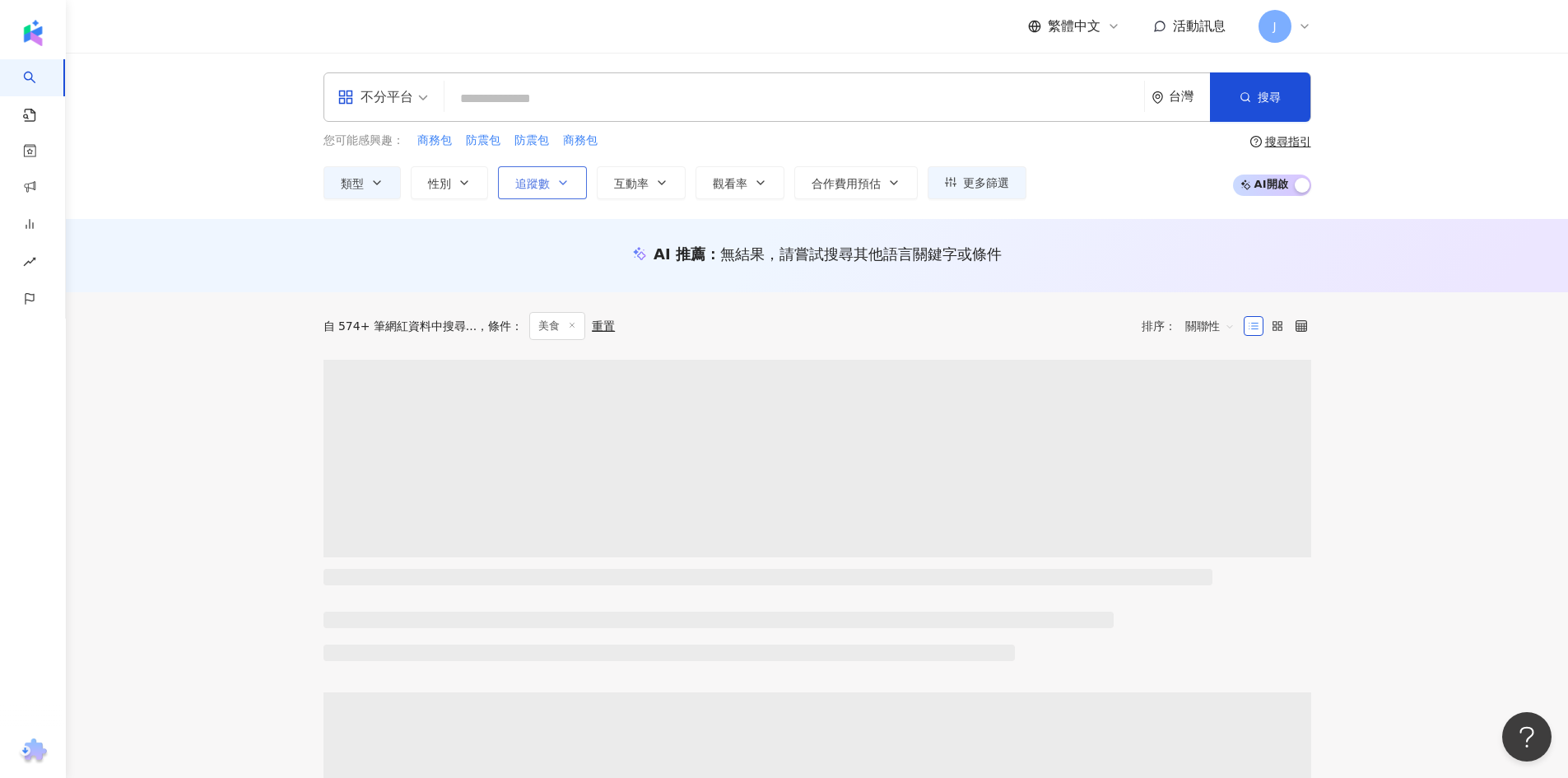
click at [543, 187] on span "追蹤數" at bounding box center [532, 183] width 34 height 13
type input "*"
type input "*******"
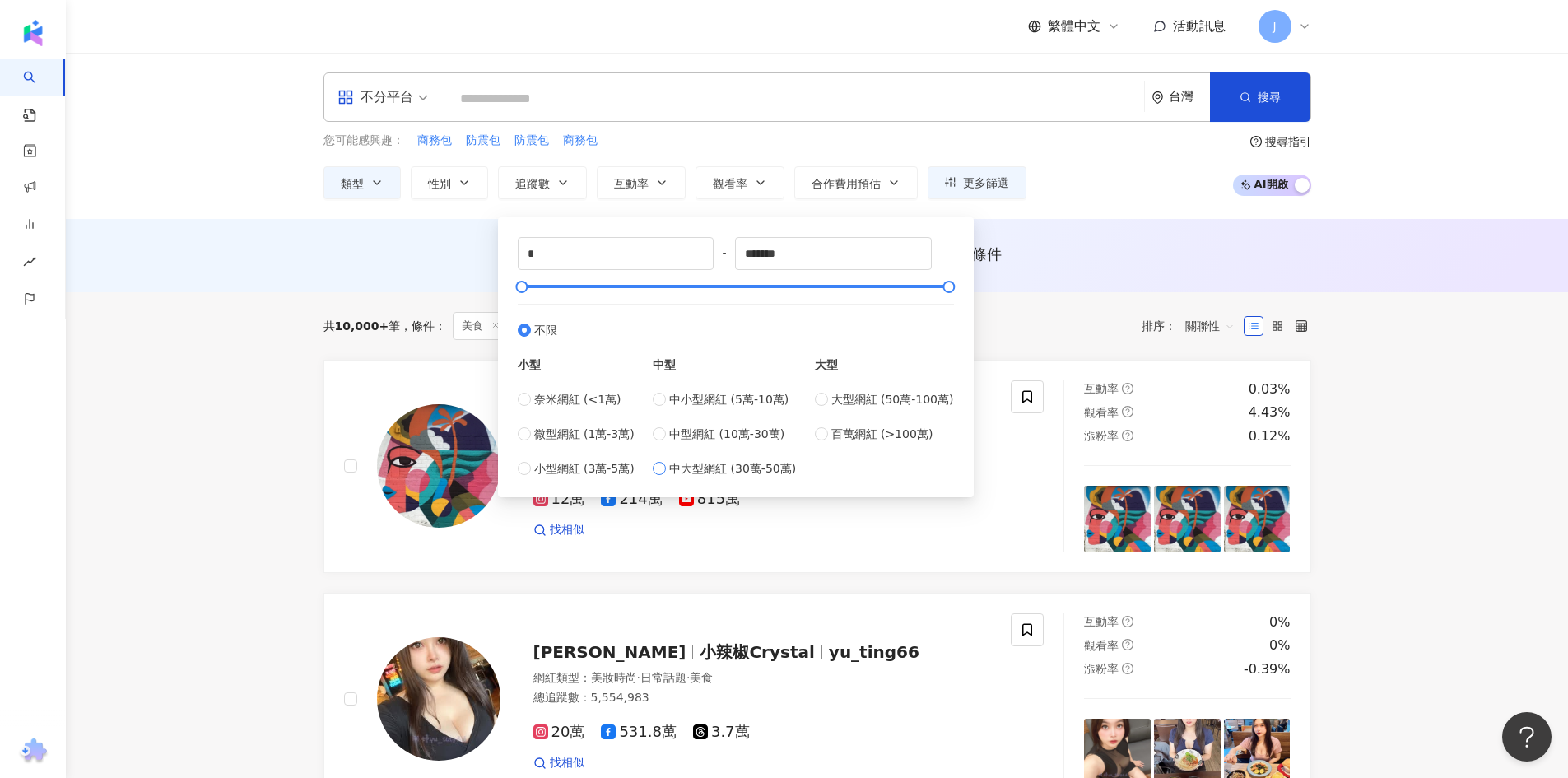
click at [741, 468] on span "中大型網紅 (30萬-50萬)" at bounding box center [732, 468] width 127 height 18
type input "******"
click at [1142, 194] on div "您可能感興趣： 商務包 防震包 防震包 商務包 類型 性別 追蹤數 互動率 觀看率 合作費用預估 更多篩選 ****** - ****** 不限 小型 奈米網…" at bounding box center [817, 166] width 988 height 67
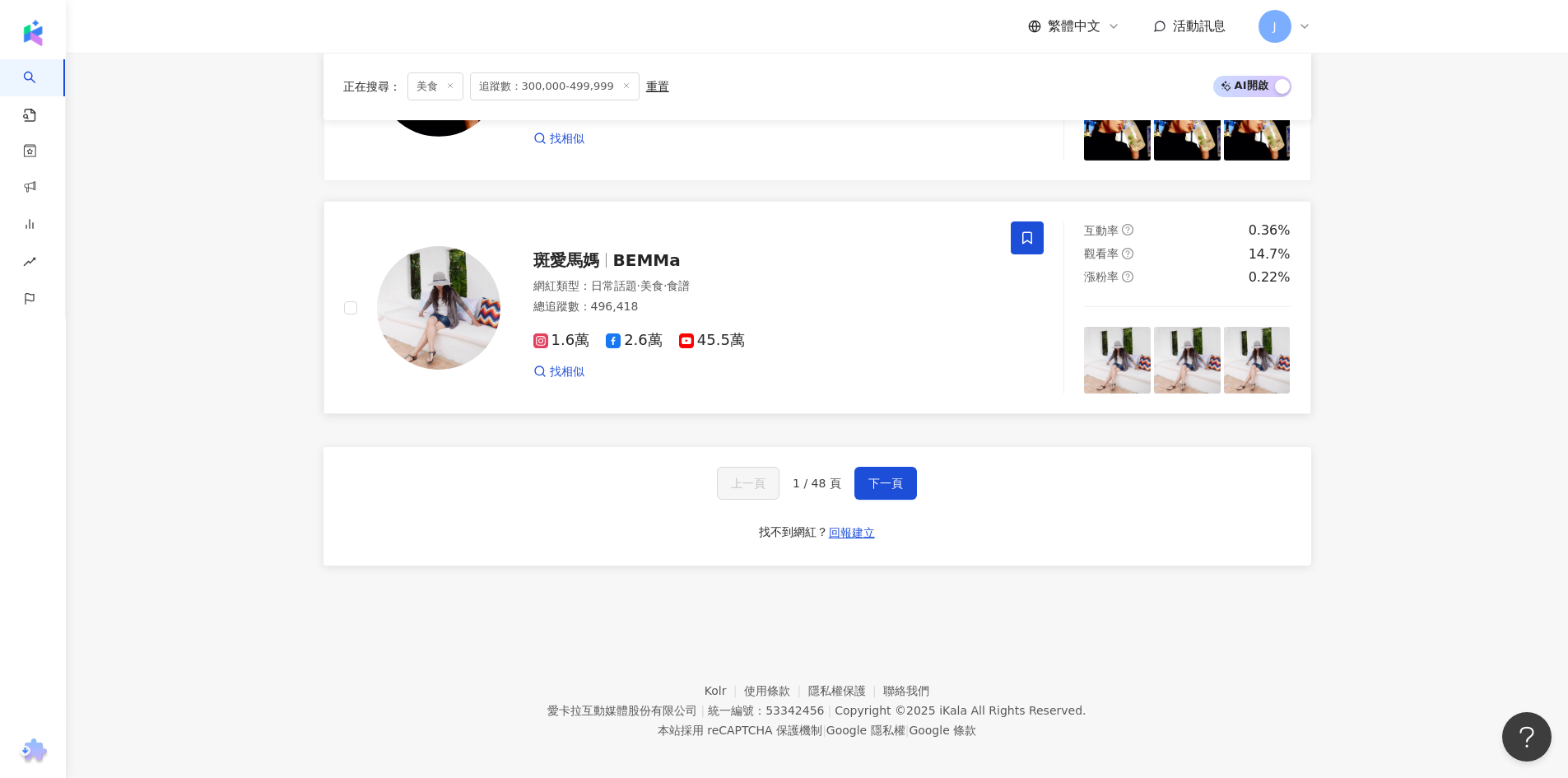
scroll to position [3076, 0]
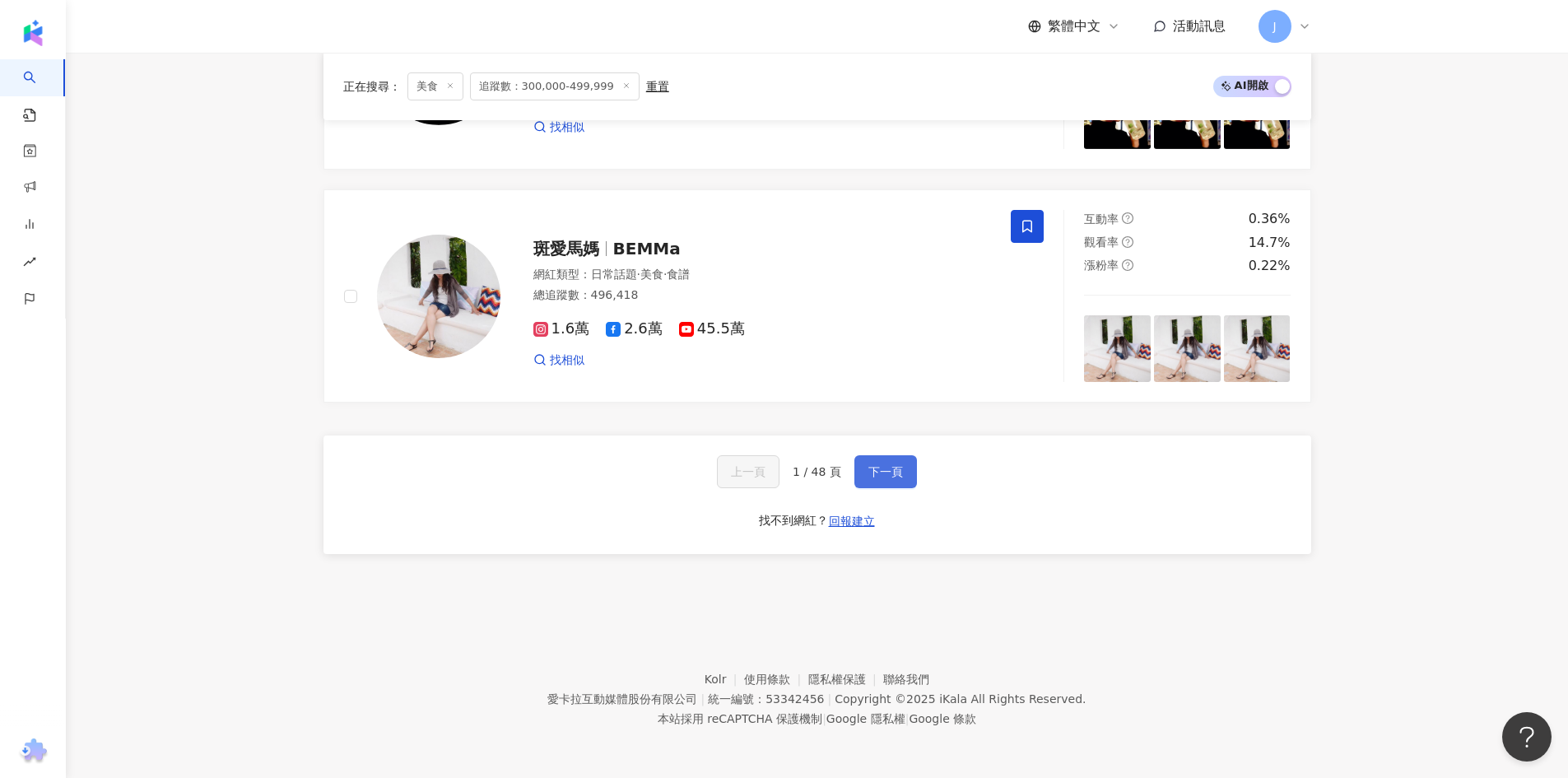
click at [899, 474] on span "下一頁" at bounding box center [885, 471] width 34 height 13
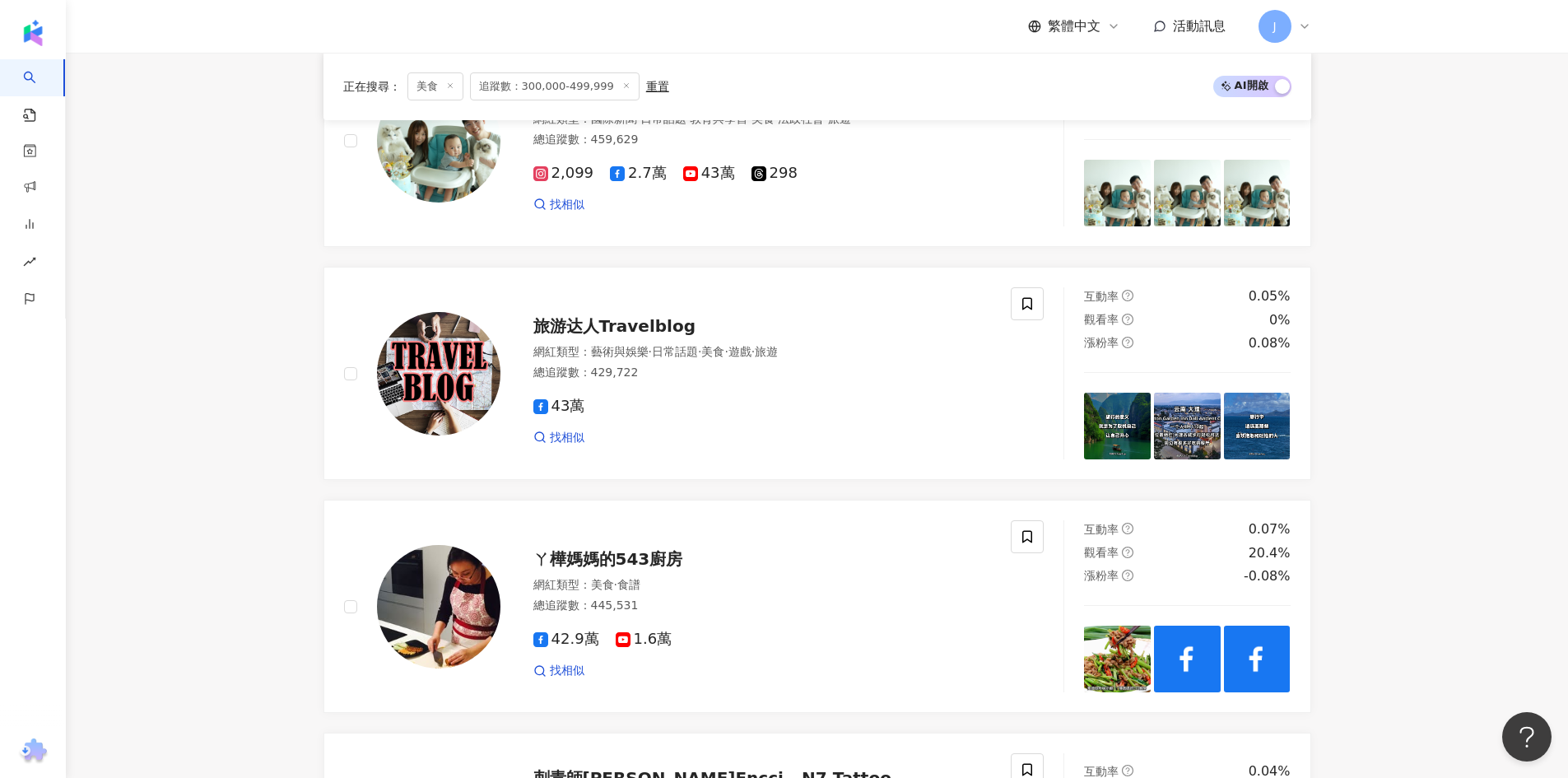
scroll to position [2305, 0]
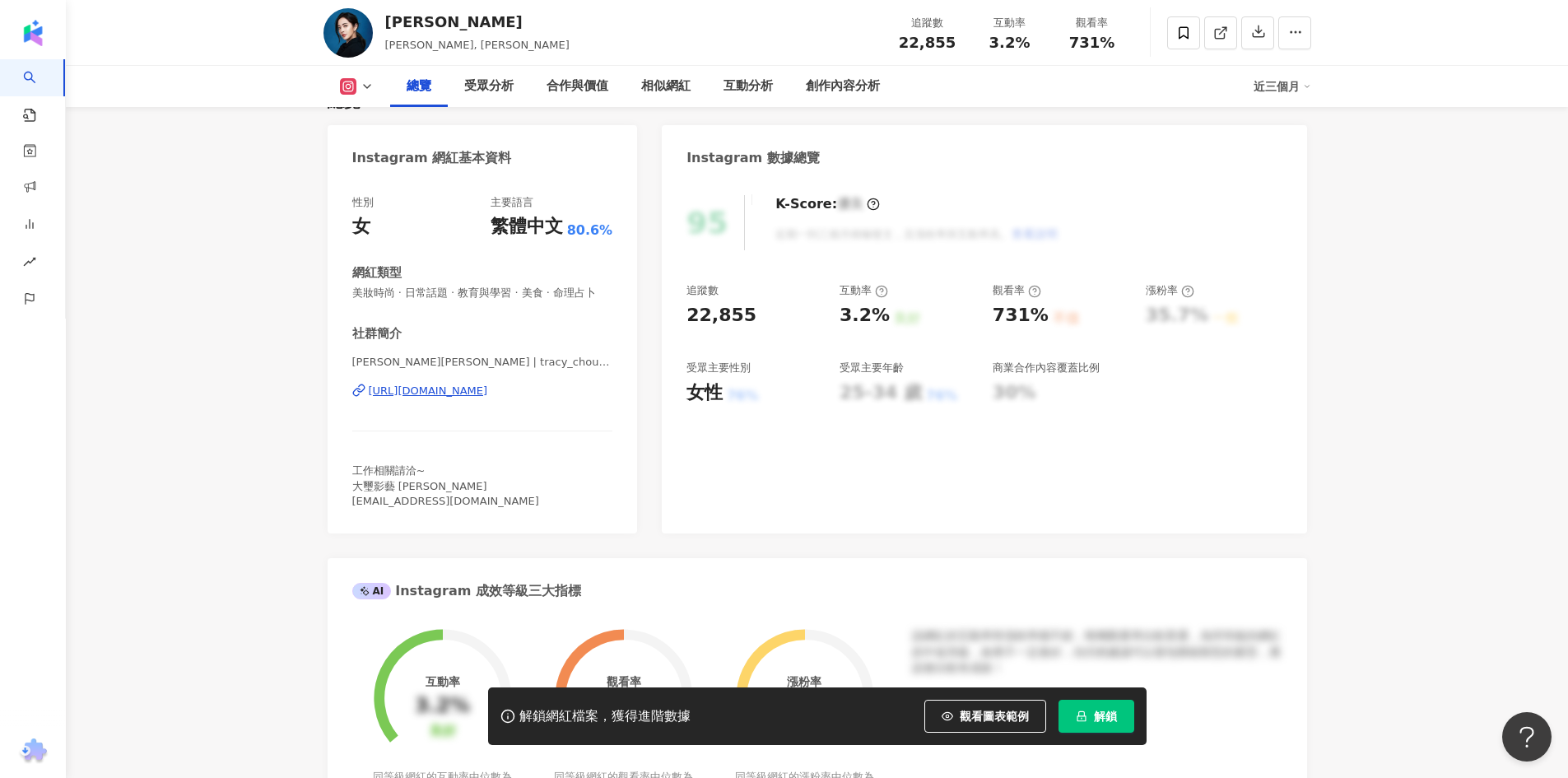
scroll to position [73, 0]
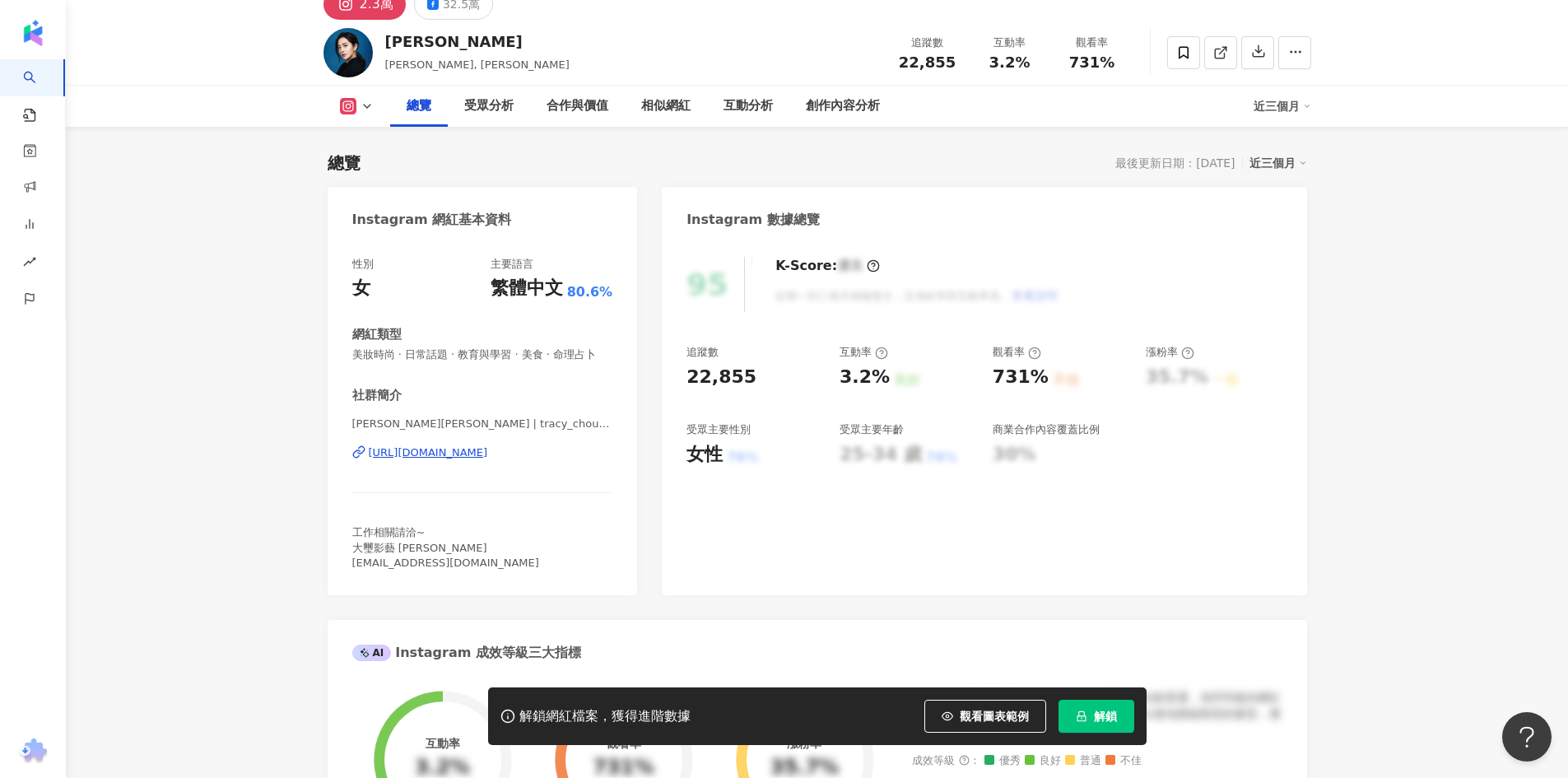
click at [488, 460] on div "[URL][DOMAIN_NAME]" at bounding box center [428, 453] width 119 height 15
